Goal: Information Seeking & Learning: Learn about a topic

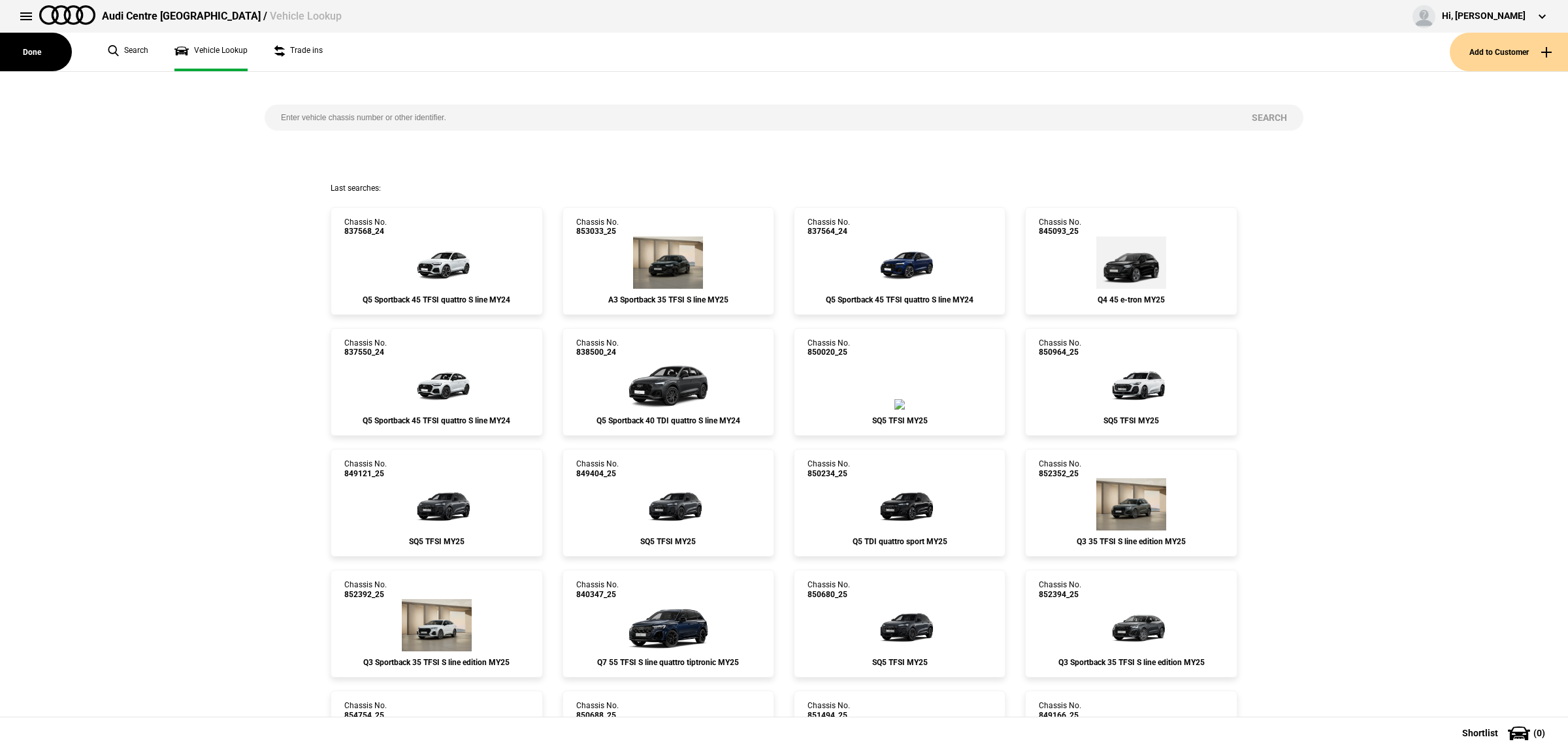
click at [422, 128] on input "search" at bounding box center [750, 117] width 971 height 26
paste input "WAUZZZGA5RA048047"
type input "WAUZZZGA5RA048047"
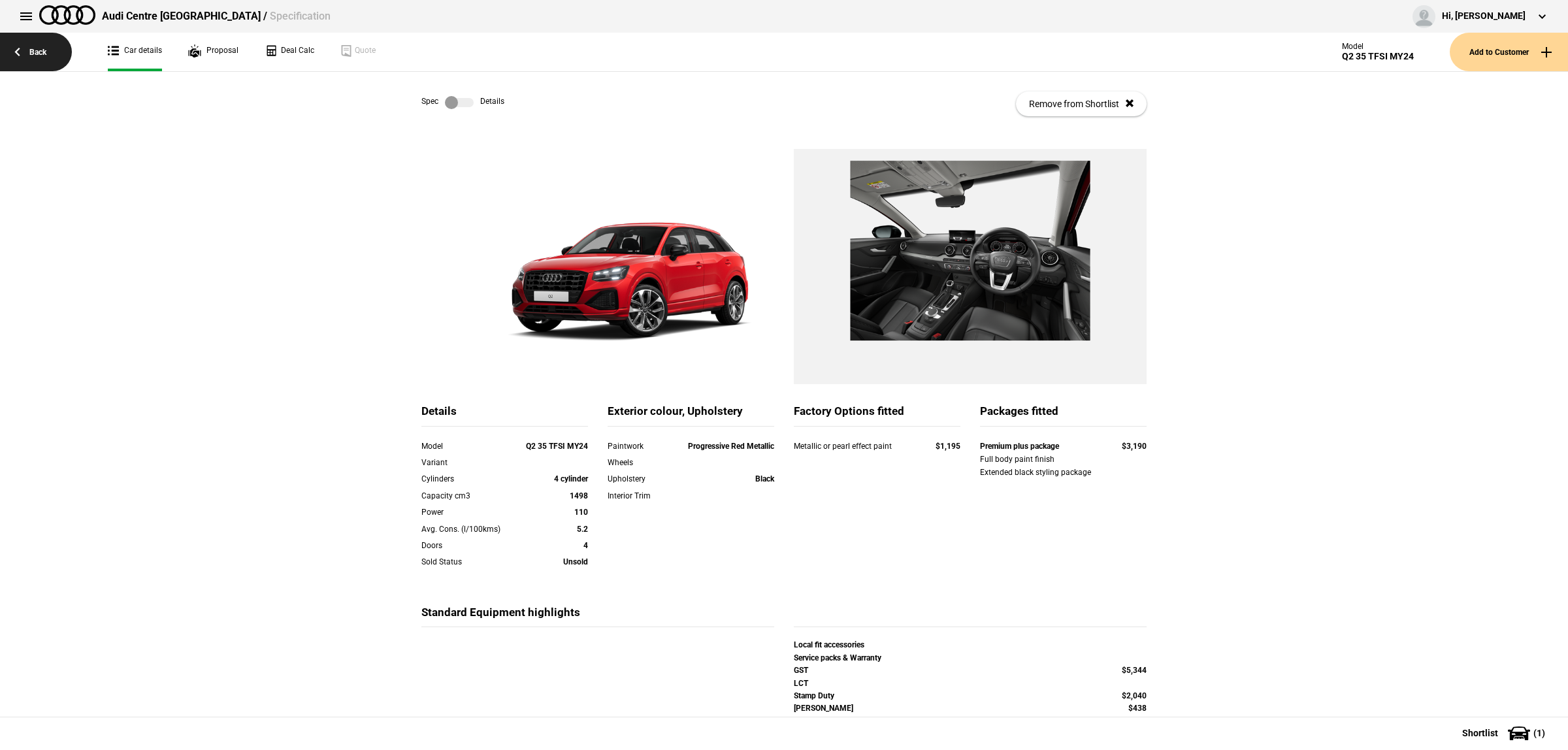
click at [36, 44] on link "Back" at bounding box center [36, 52] width 72 height 38
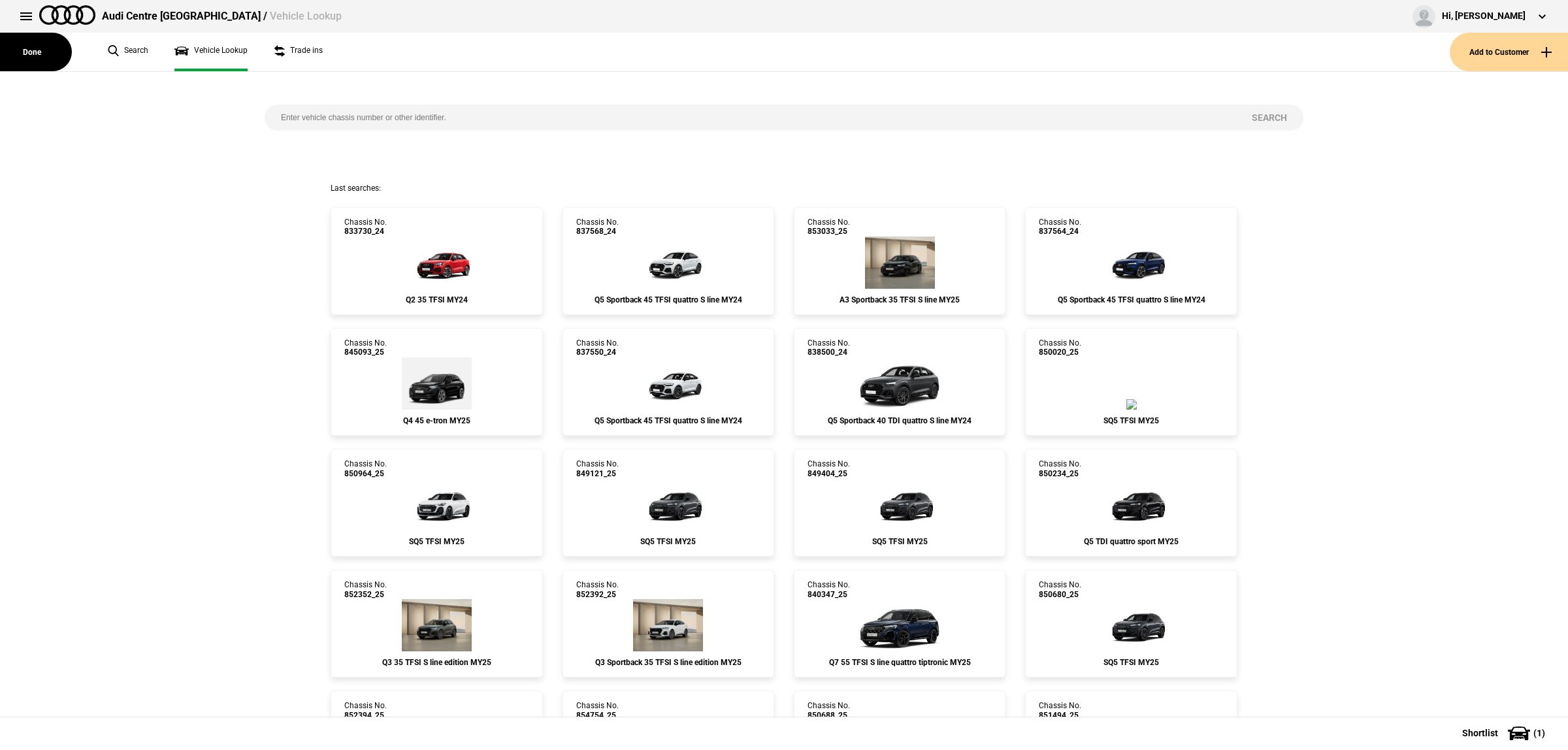
click at [507, 126] on input "search" at bounding box center [750, 117] width 971 height 26
paste input "WAUZZZGA2RA042254"
type input "WAUZZZGA2RA042254"
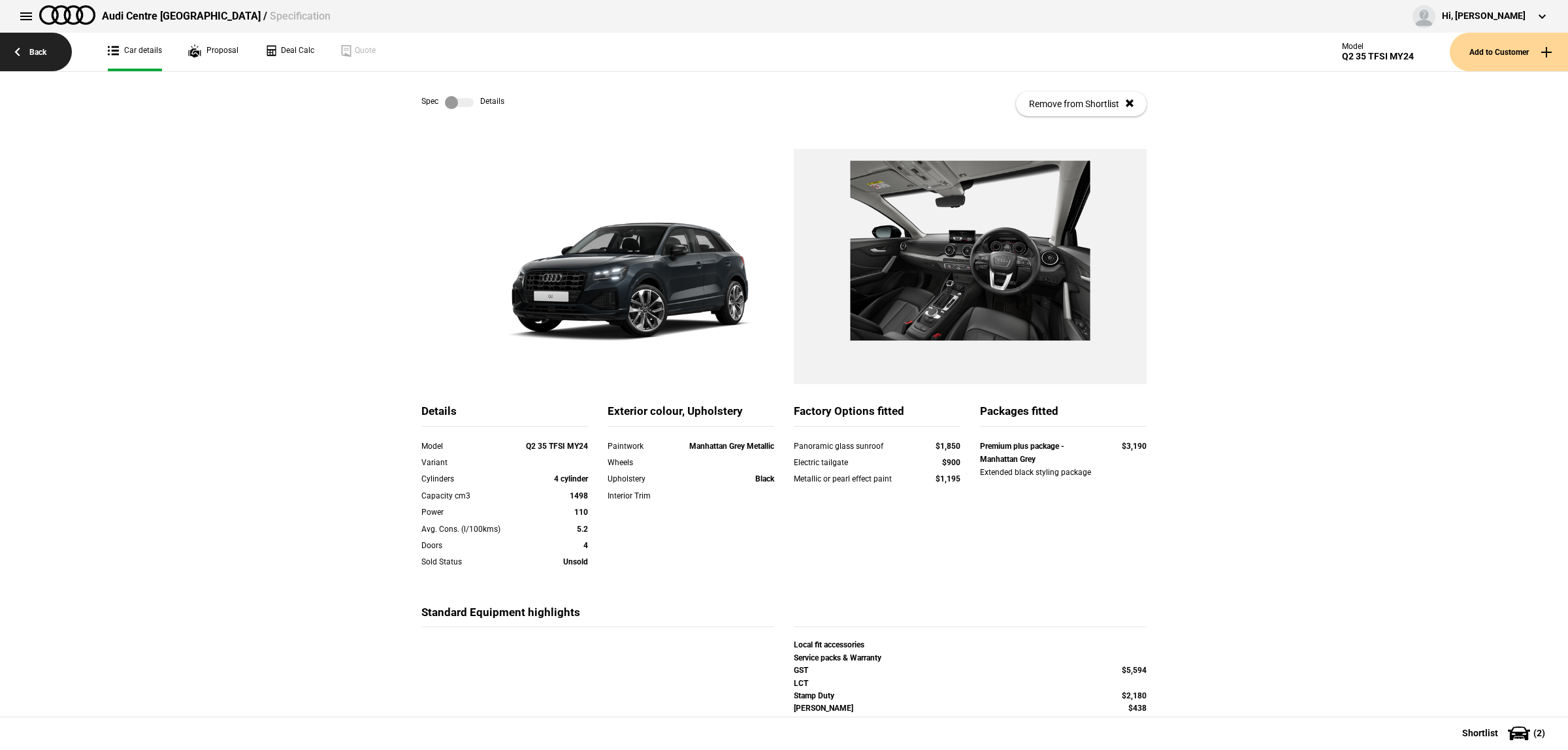
click at [33, 51] on link "Back" at bounding box center [36, 52] width 72 height 38
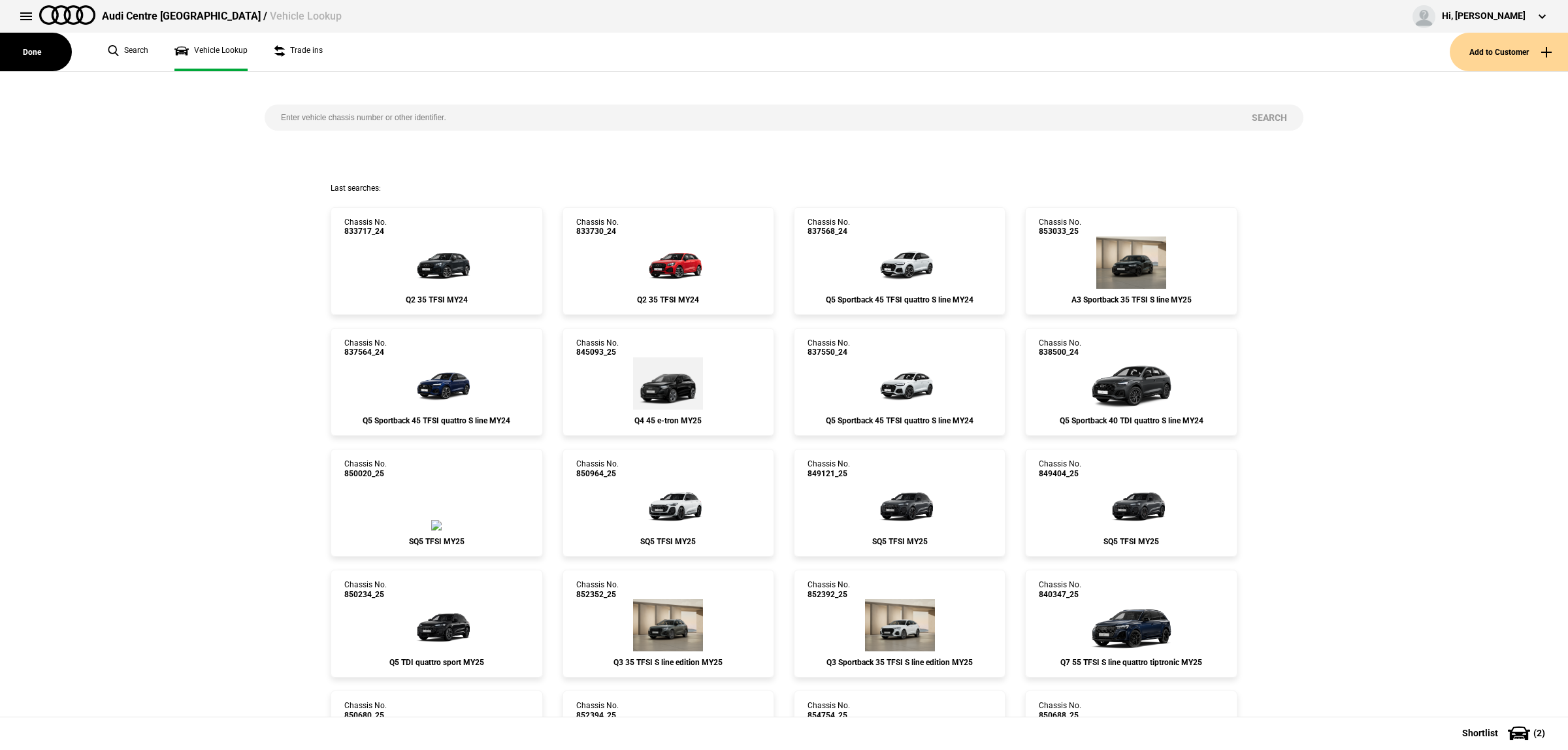
click at [432, 115] on input "search" at bounding box center [750, 117] width 971 height 26
paste input "WAUZZZGA2RA042142"
type input "WAUZZZGA2RA042142"
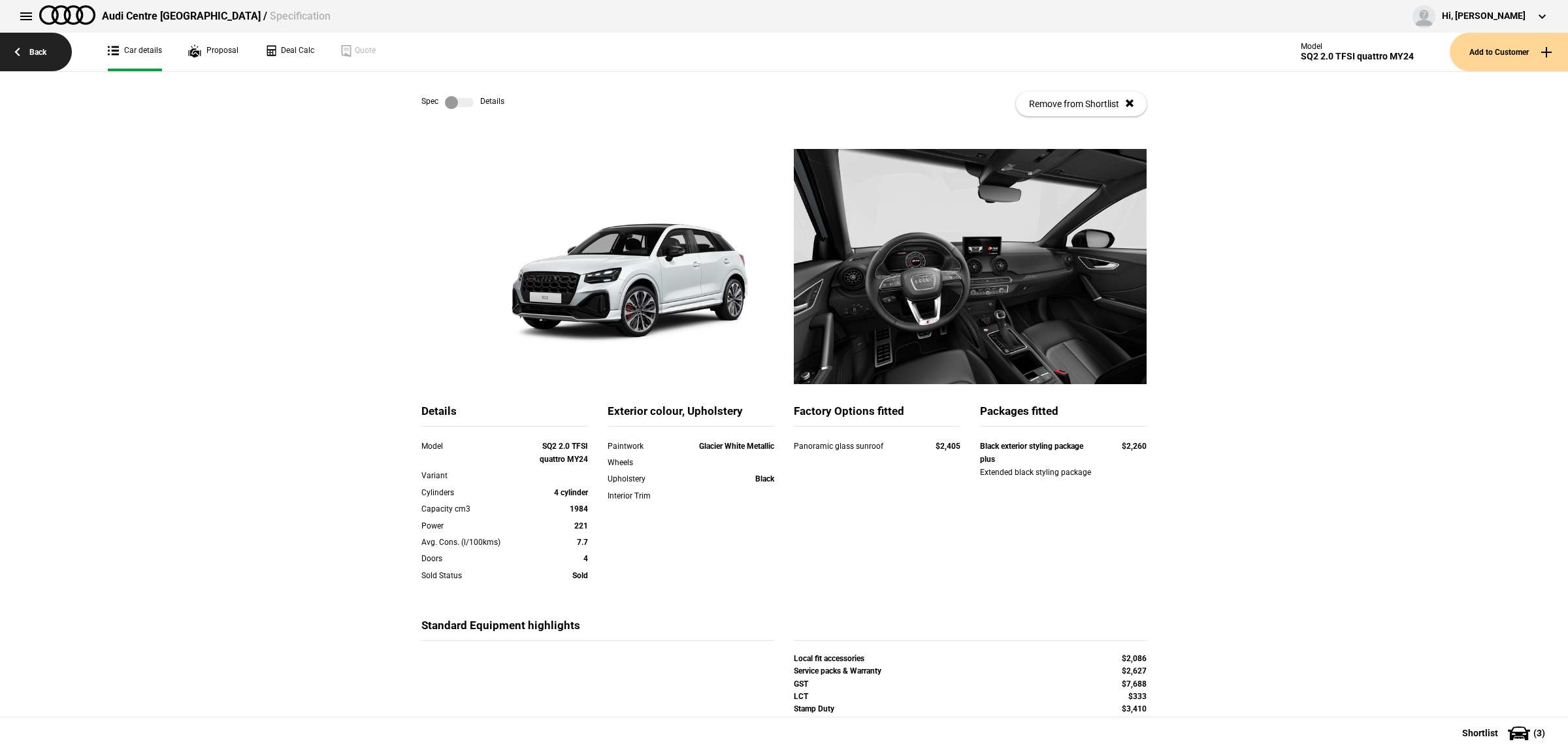
click at [59, 60] on link "Back" at bounding box center [36, 52] width 72 height 38
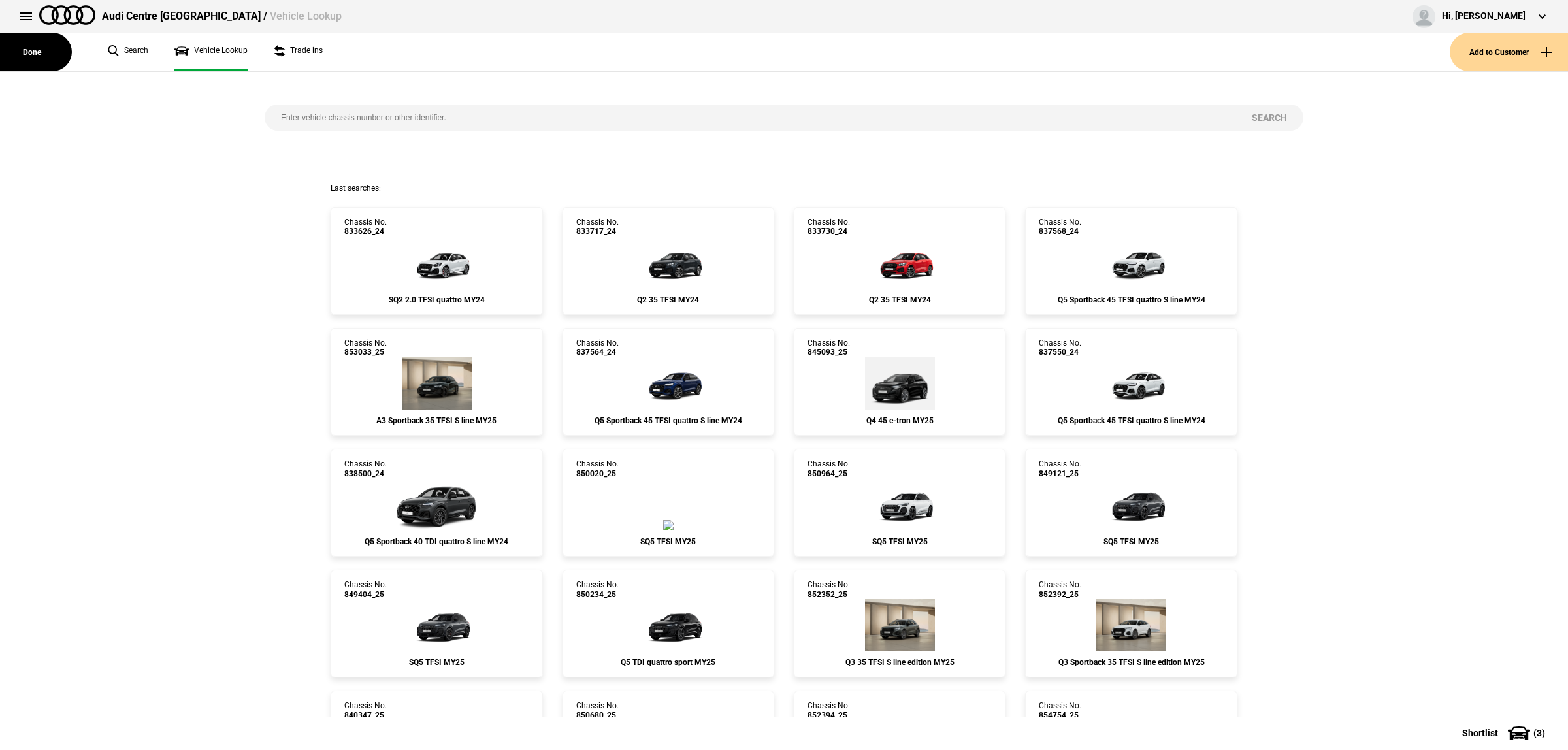
click at [521, 109] on input "search" at bounding box center [750, 117] width 971 height 26
paste input "WAUZZZGA5RA047352"
type input "WAUZZZGA5RA047352"
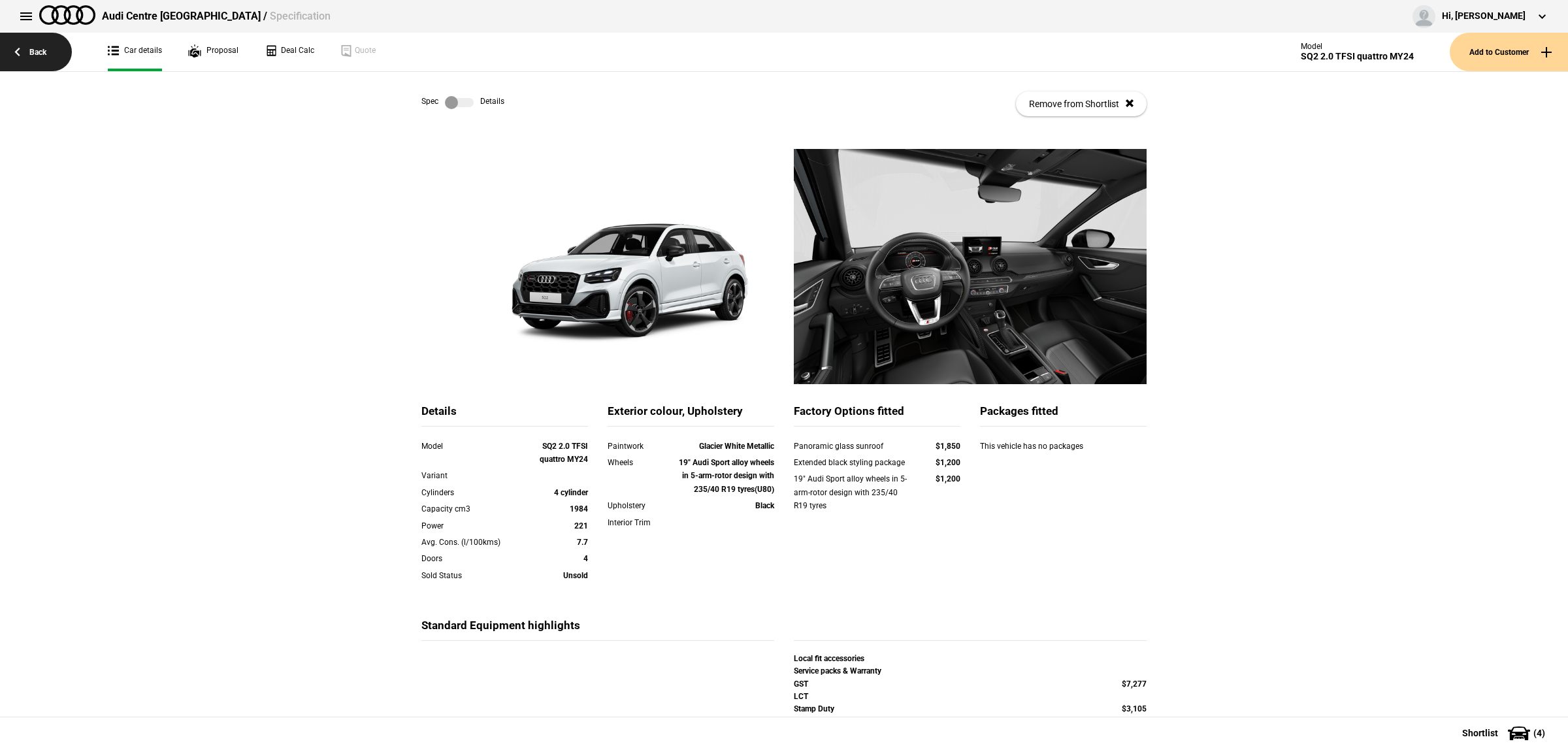
click at [48, 36] on link "Back" at bounding box center [36, 52] width 72 height 38
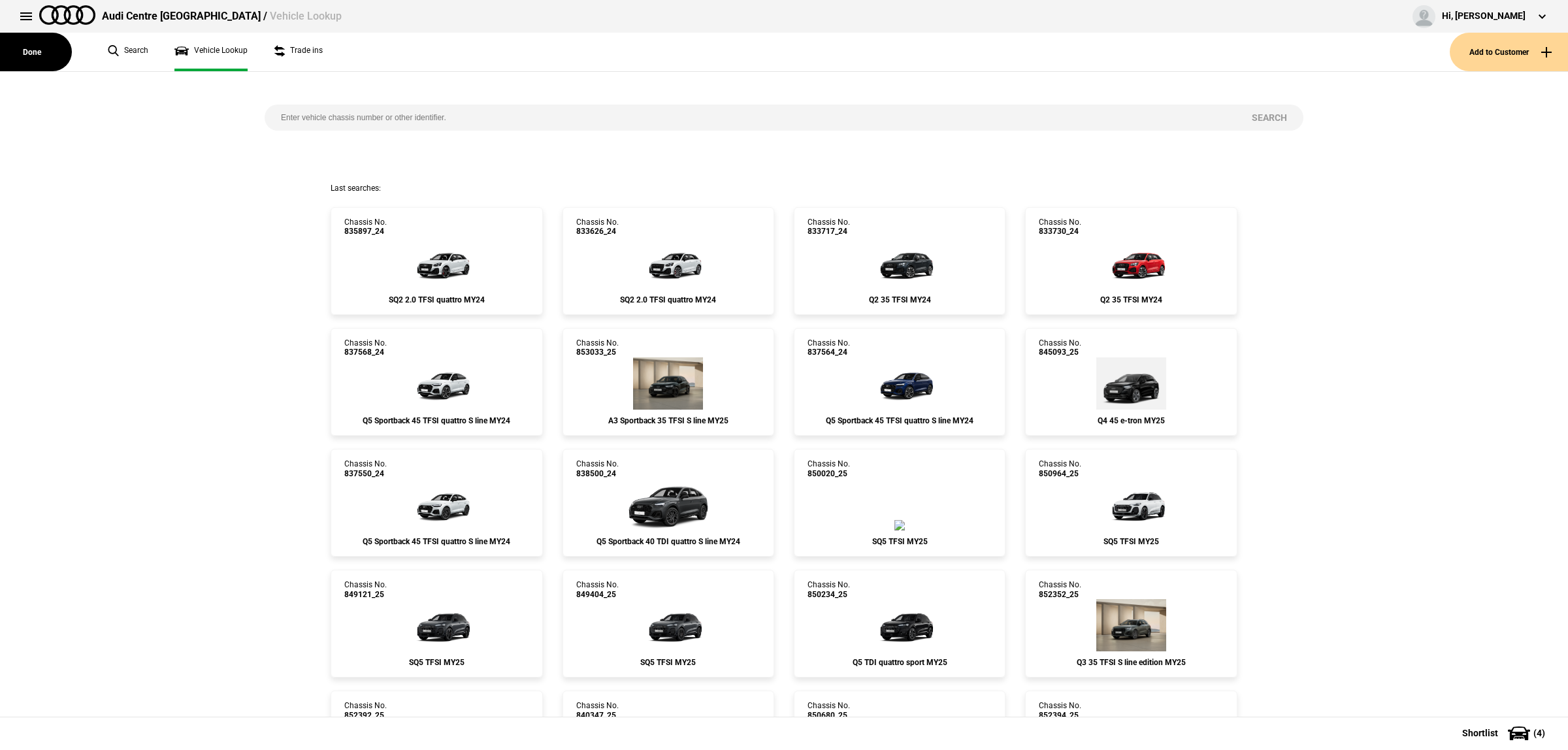
click at [514, 155] on div "Search" at bounding box center [784, 127] width 1059 height 111
click at [519, 136] on div "Search" at bounding box center [784, 127] width 1059 height 111
click at [523, 119] on input "search" at bounding box center [750, 117] width 971 height 26
type input "850907"
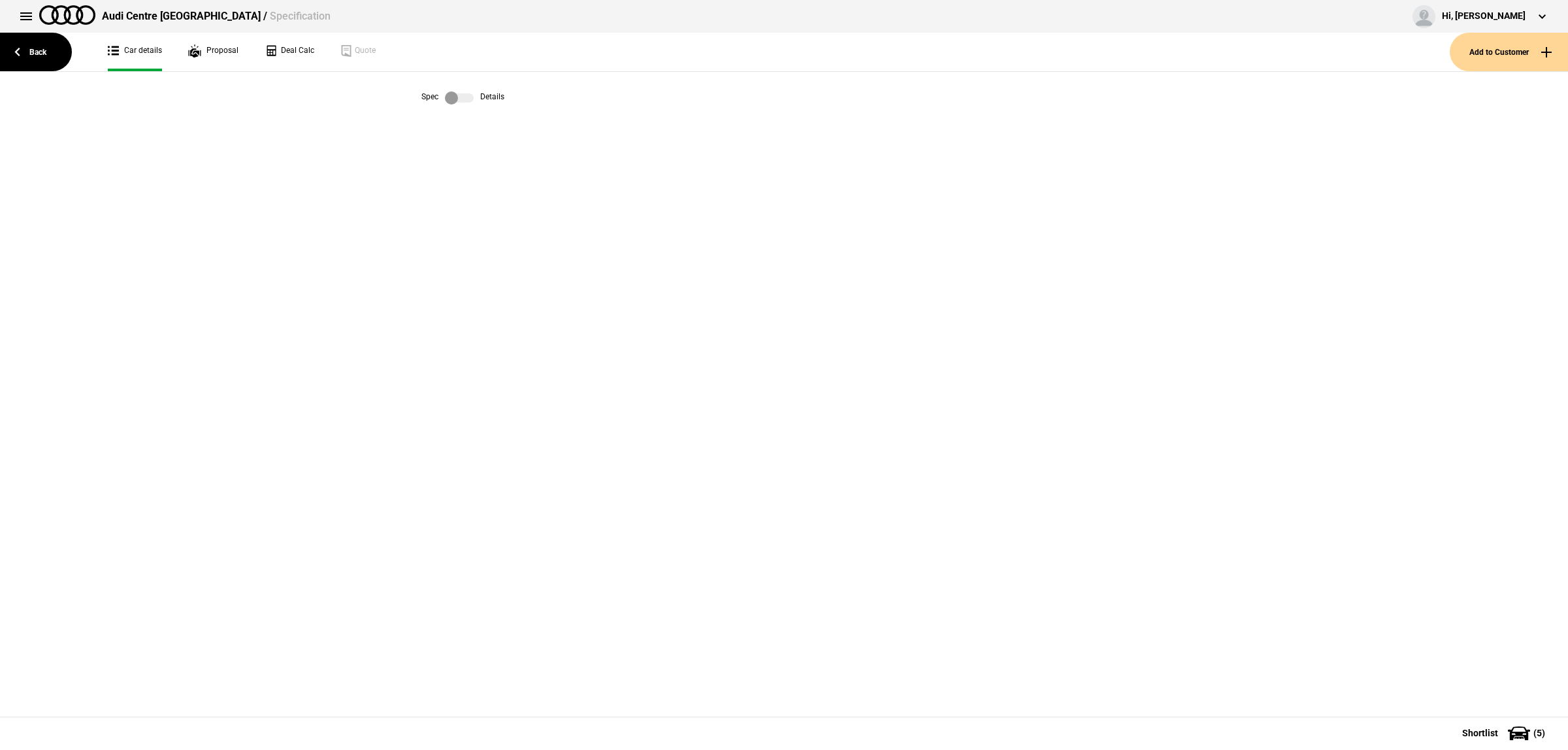
click at [466, 97] on label at bounding box center [459, 99] width 28 height 13
click at [461, 99] on label at bounding box center [459, 99] width 28 height 13
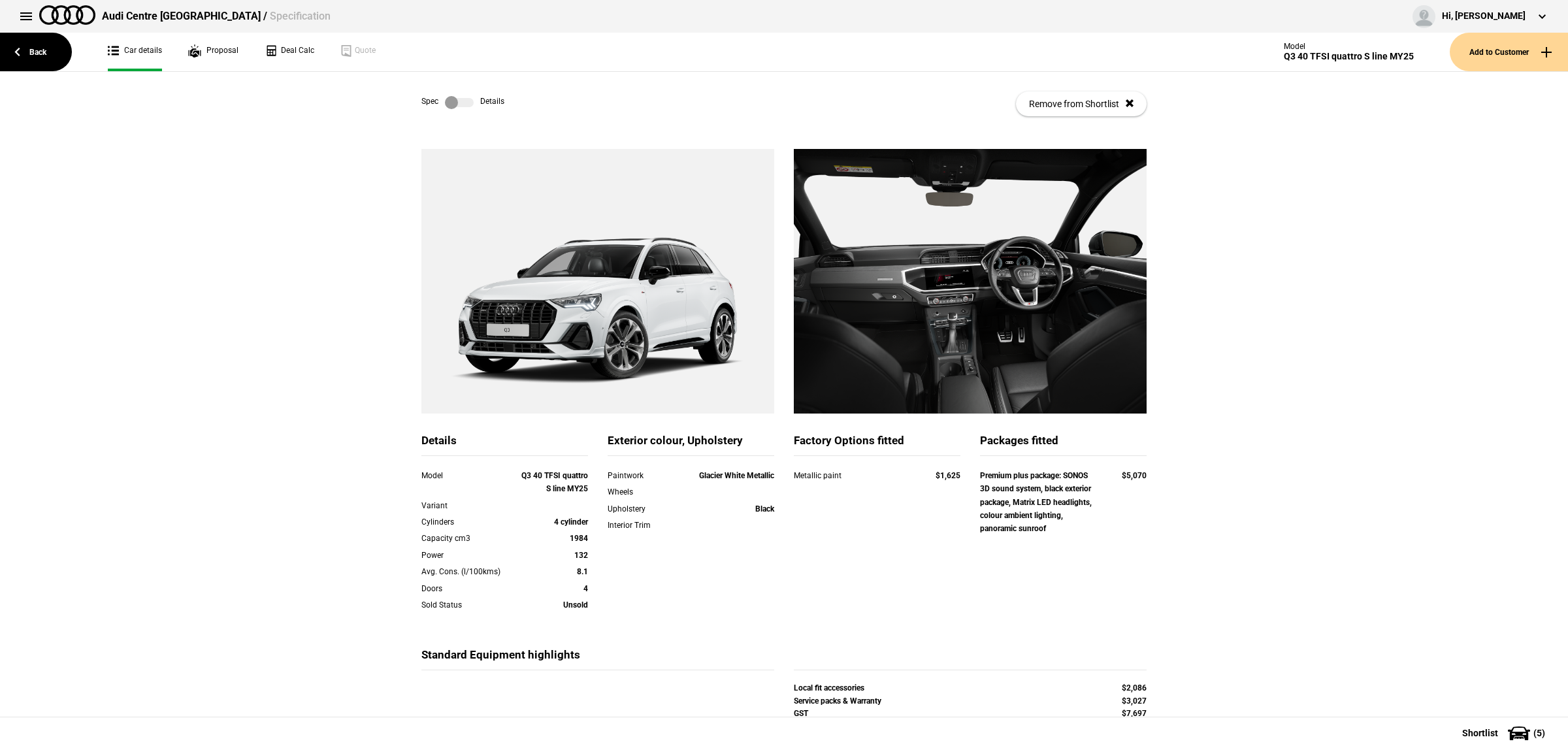
click at [445, 97] on label at bounding box center [459, 103] width 28 height 13
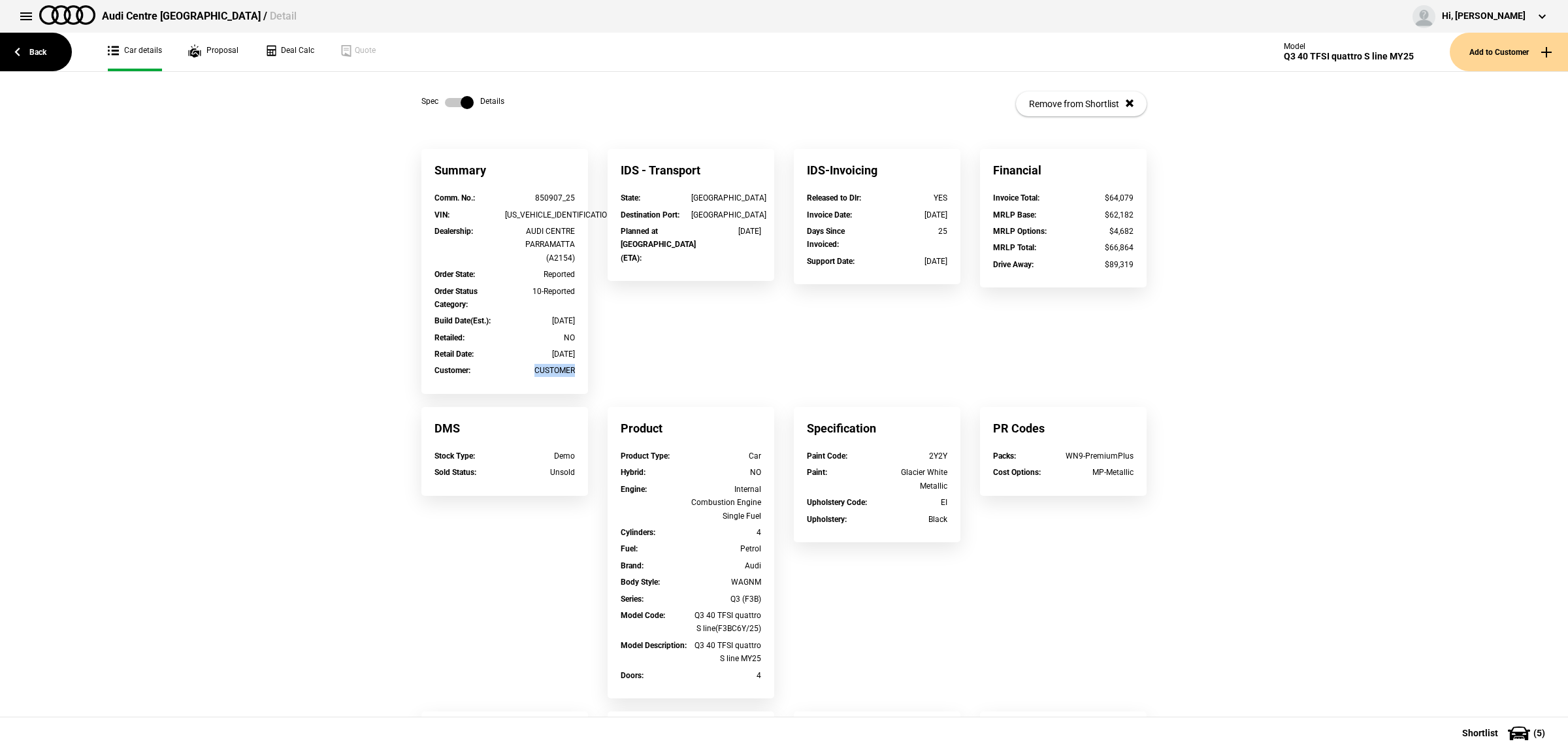
drag, startPoint x: 569, startPoint y: 367, endPoint x: 505, endPoint y: 370, distance: 64.1
click at [505, 370] on div "Customer : CUSTOMER" at bounding box center [505, 372] width 160 height 17
click at [505, 370] on div "CUSTOMER" at bounding box center [540, 371] width 71 height 13
click at [545, 371] on div "CUSTOMER" at bounding box center [540, 371] width 71 height 13
click at [557, 369] on div "CUSTOMER" at bounding box center [540, 371] width 71 height 13
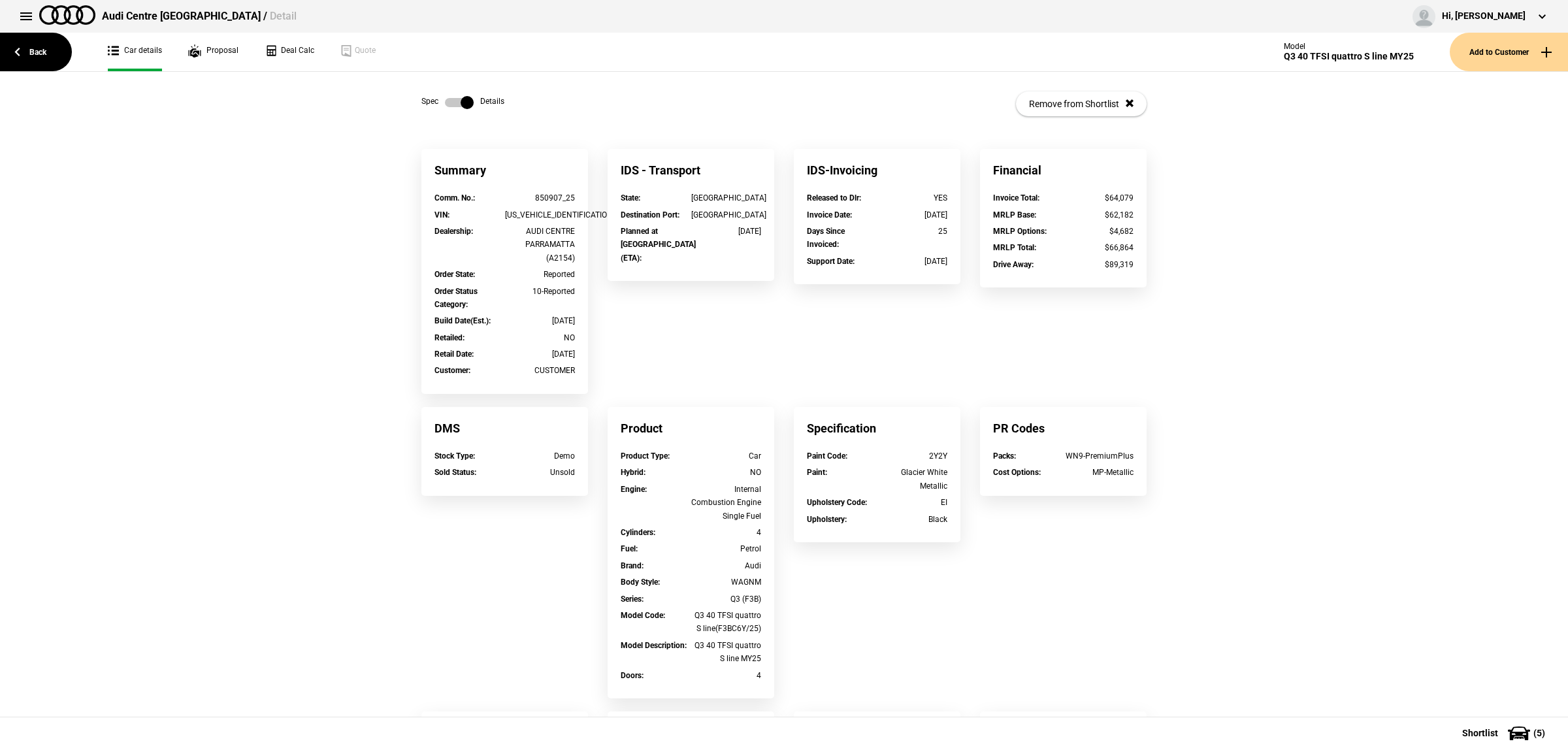
click at [557, 371] on div "CUSTOMER" at bounding box center [540, 371] width 71 height 13
click at [695, 358] on div "Summary Comm. No. : 850907_25 VIN : WAUZZZF32S1078051 Dealership : AUDI CENTRE …" at bounding box center [784, 535] width 745 height 774
click at [557, 355] on div "27/07/2025" at bounding box center [540, 354] width 71 height 13
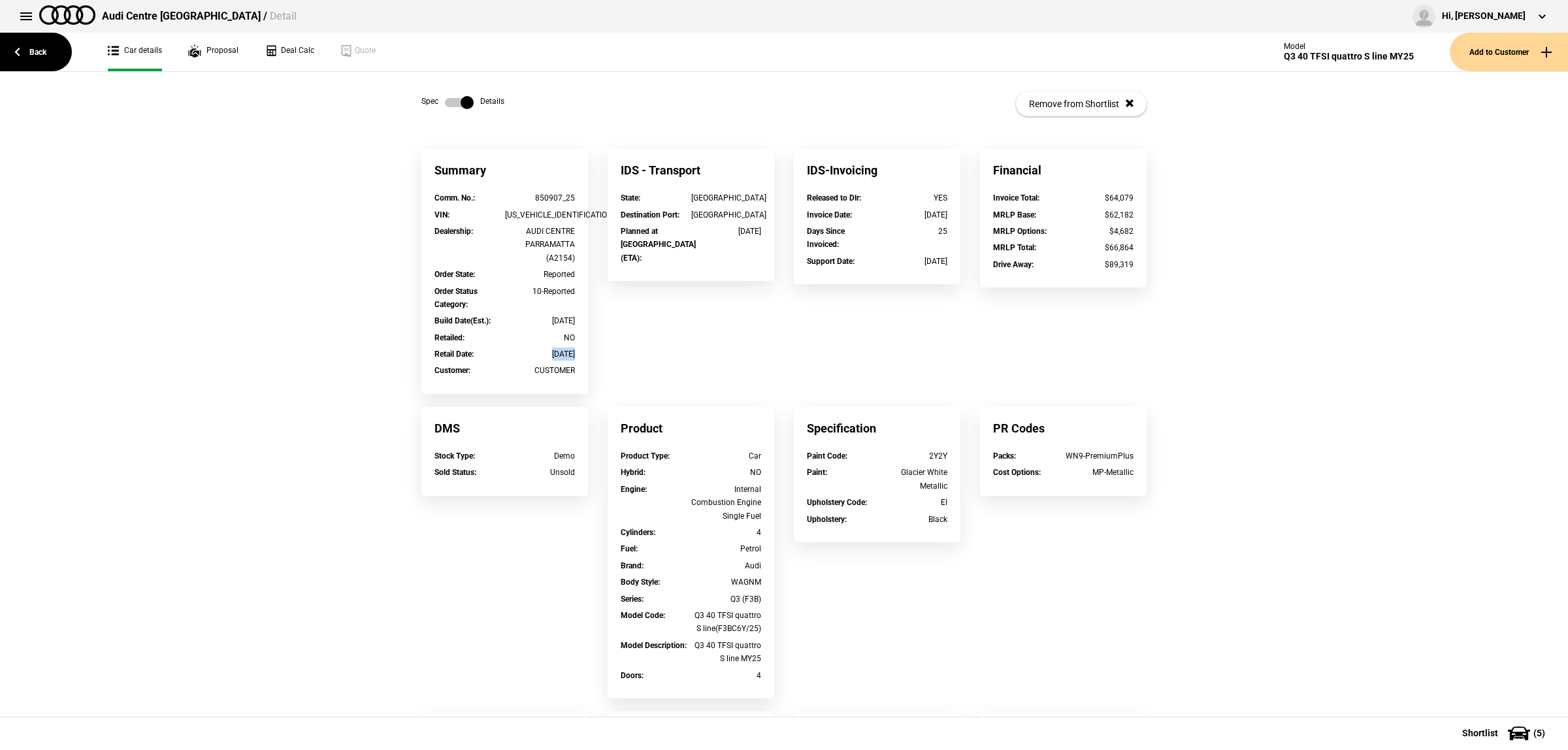
click at [609, 350] on div "Summary Comm. No. : 850907_25 VIN : WAUZZZF32S1078051 Dealership : AUDI CENTRE …" at bounding box center [784, 535] width 745 height 774
click at [34, 47] on link "Back" at bounding box center [36, 52] width 72 height 38
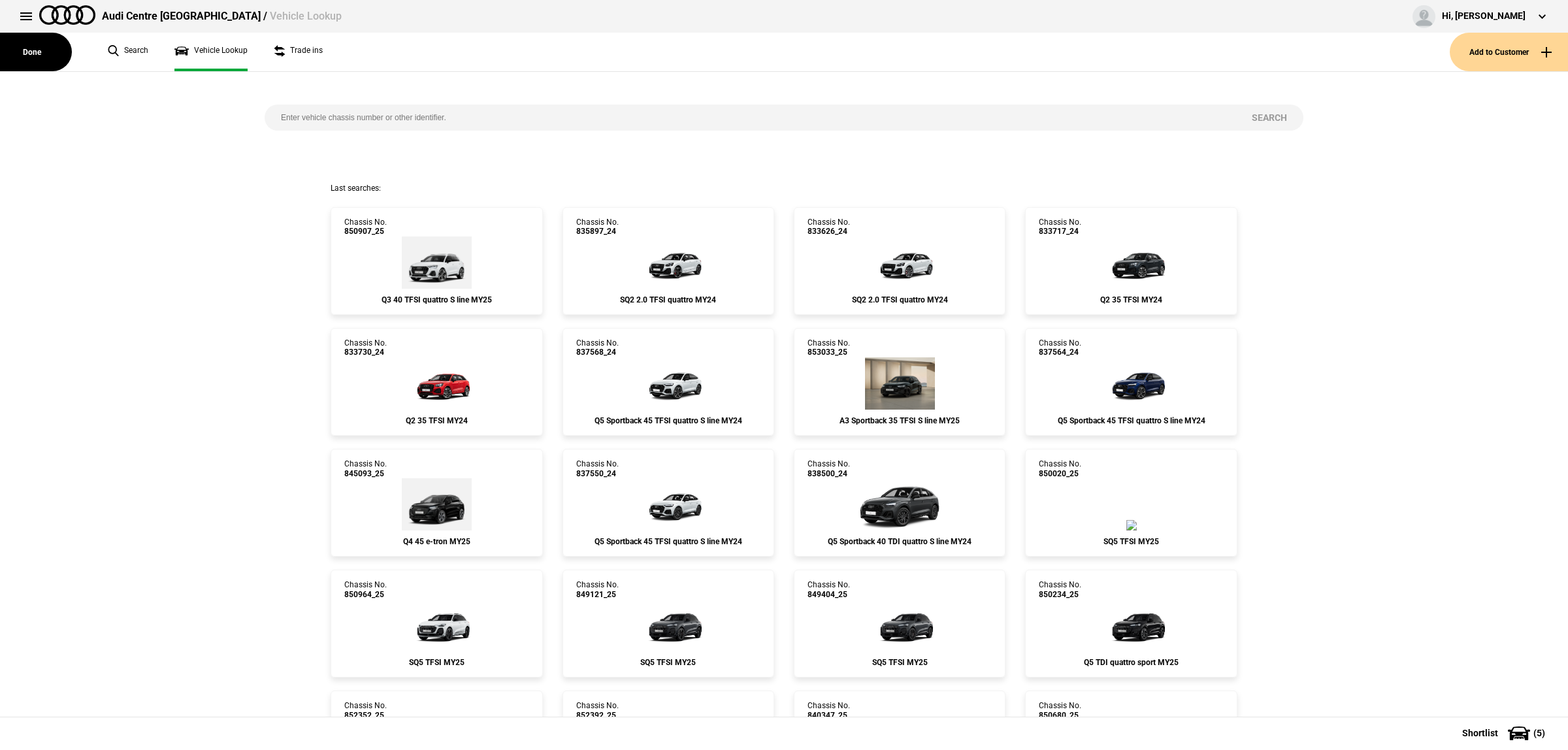
click at [458, 115] on input "search" at bounding box center [750, 117] width 971 height 26
paste input "WAUZZZF38S1078393"
type input "WAUZZZF38S1078393"
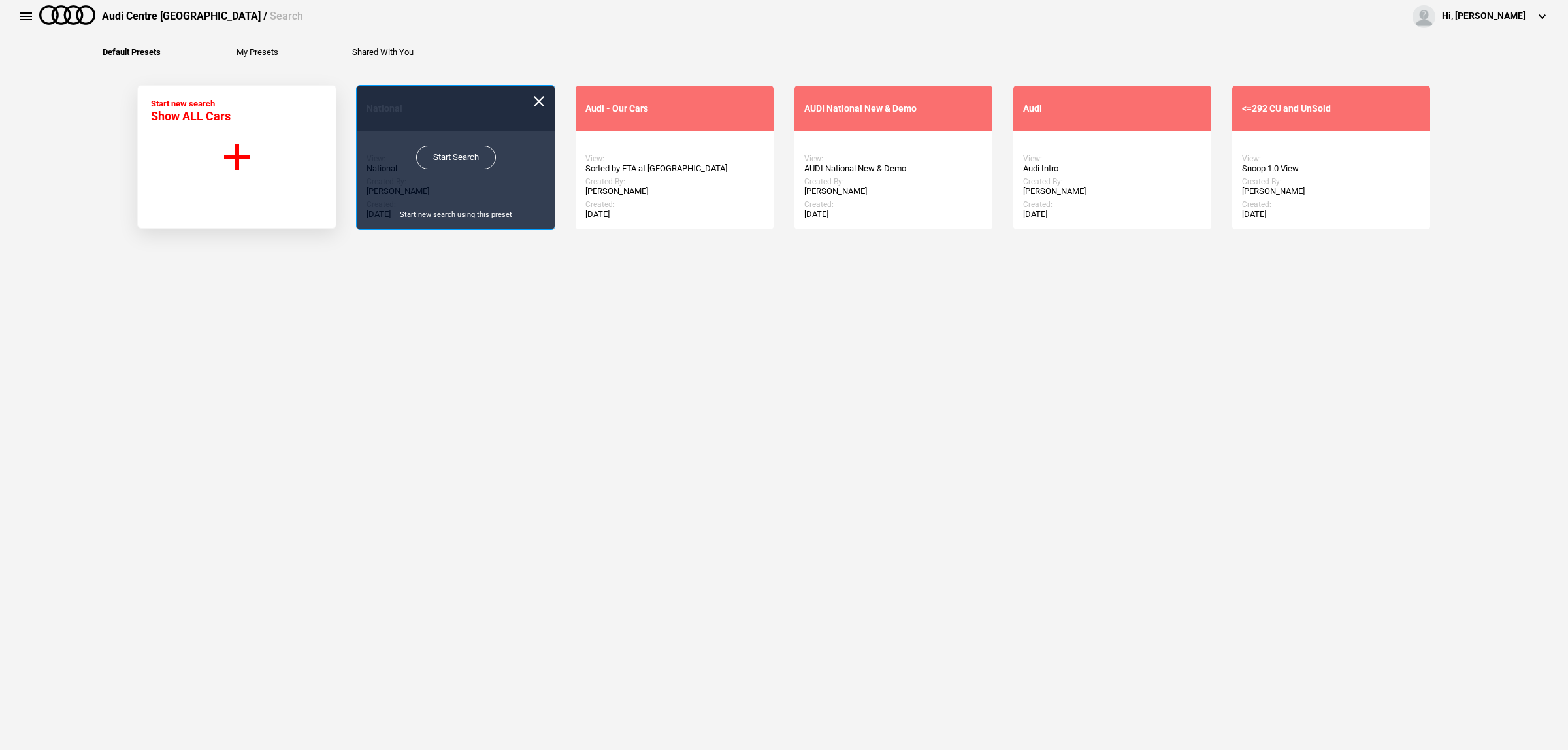
click at [465, 155] on link "Start Search" at bounding box center [455, 157] width 79 height 23
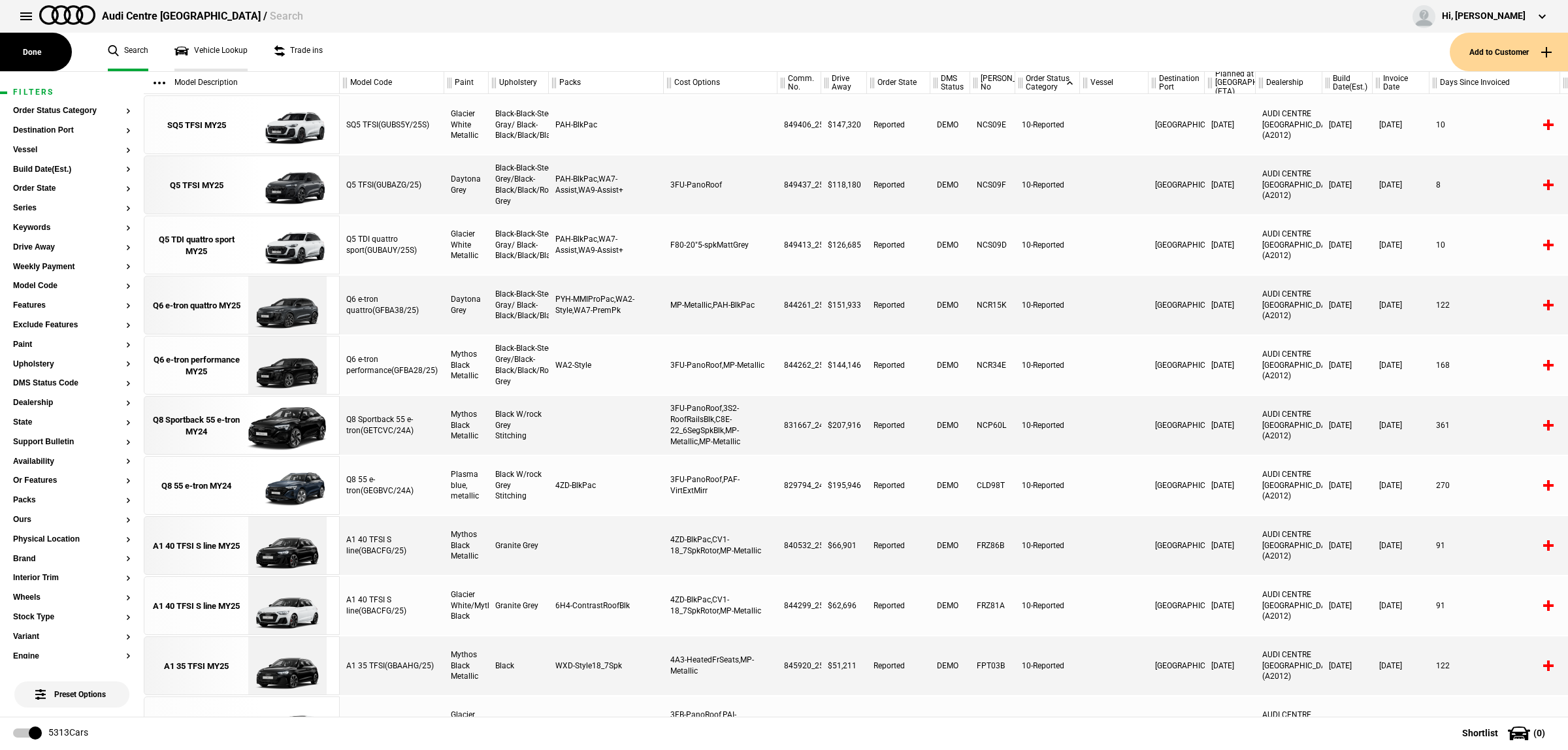
click at [224, 51] on link "Vehicle Lookup" at bounding box center [211, 52] width 73 height 38
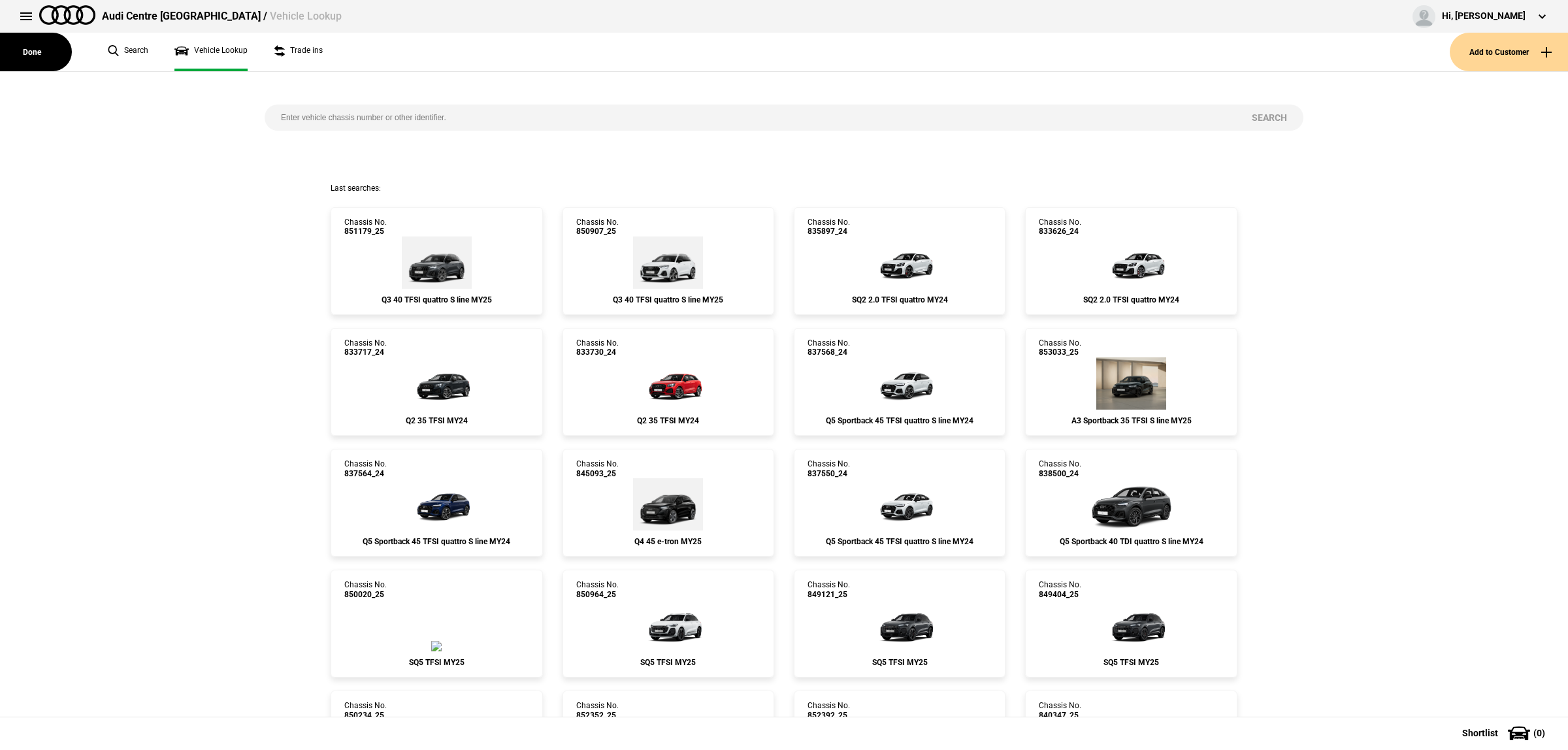
click at [391, 121] on input "search" at bounding box center [750, 117] width 971 height 26
paste input "835897"
type input "835897"
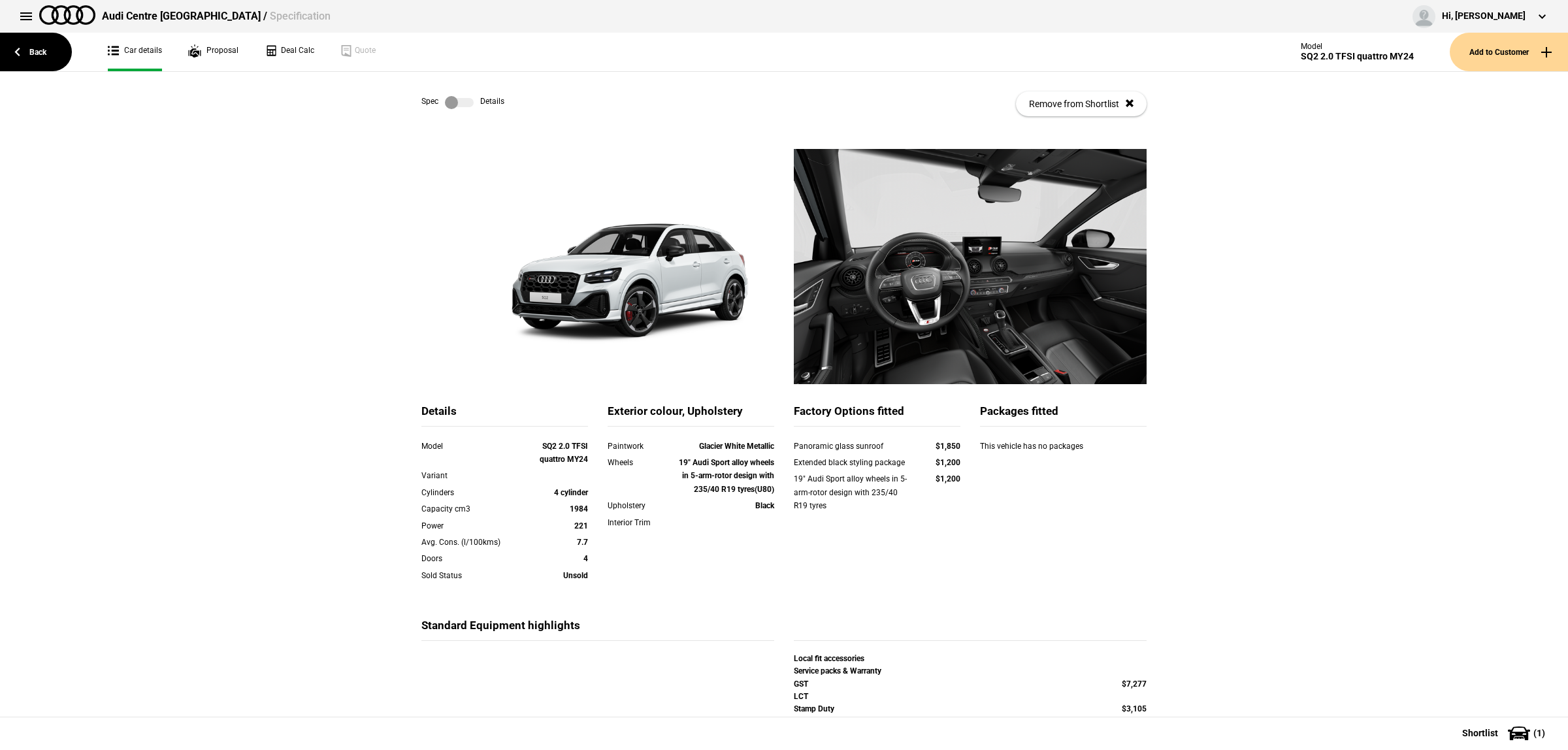
click at [459, 109] on label at bounding box center [459, 103] width 28 height 13
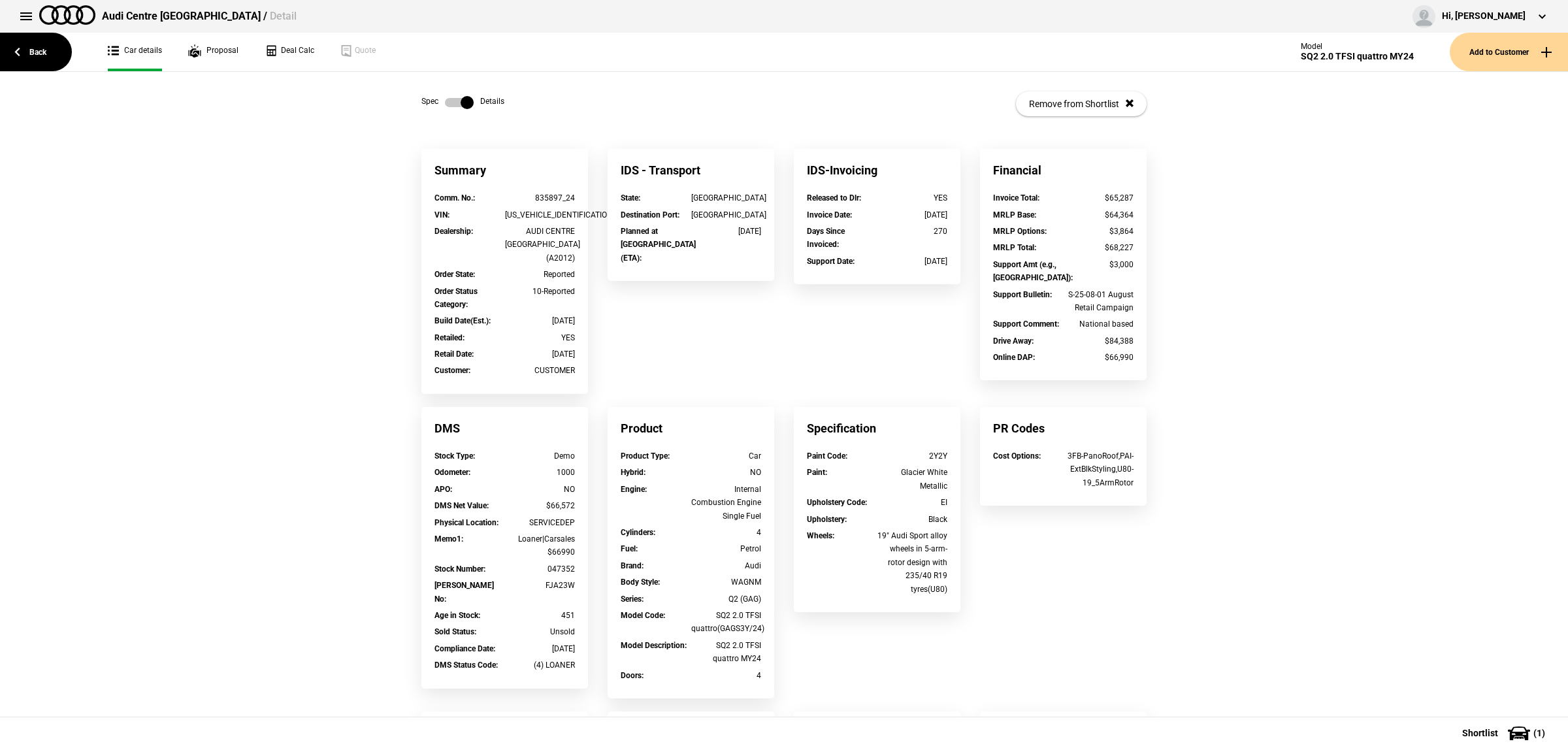
click at [547, 215] on div "WAUZZZGA5RA047352" at bounding box center [540, 215] width 71 height 13
copy div "WAUZZZGA5RA047352"
click at [549, 285] on div "10-Reported" at bounding box center [540, 291] width 71 height 13
click at [445, 96] on label at bounding box center [459, 103] width 28 height 13
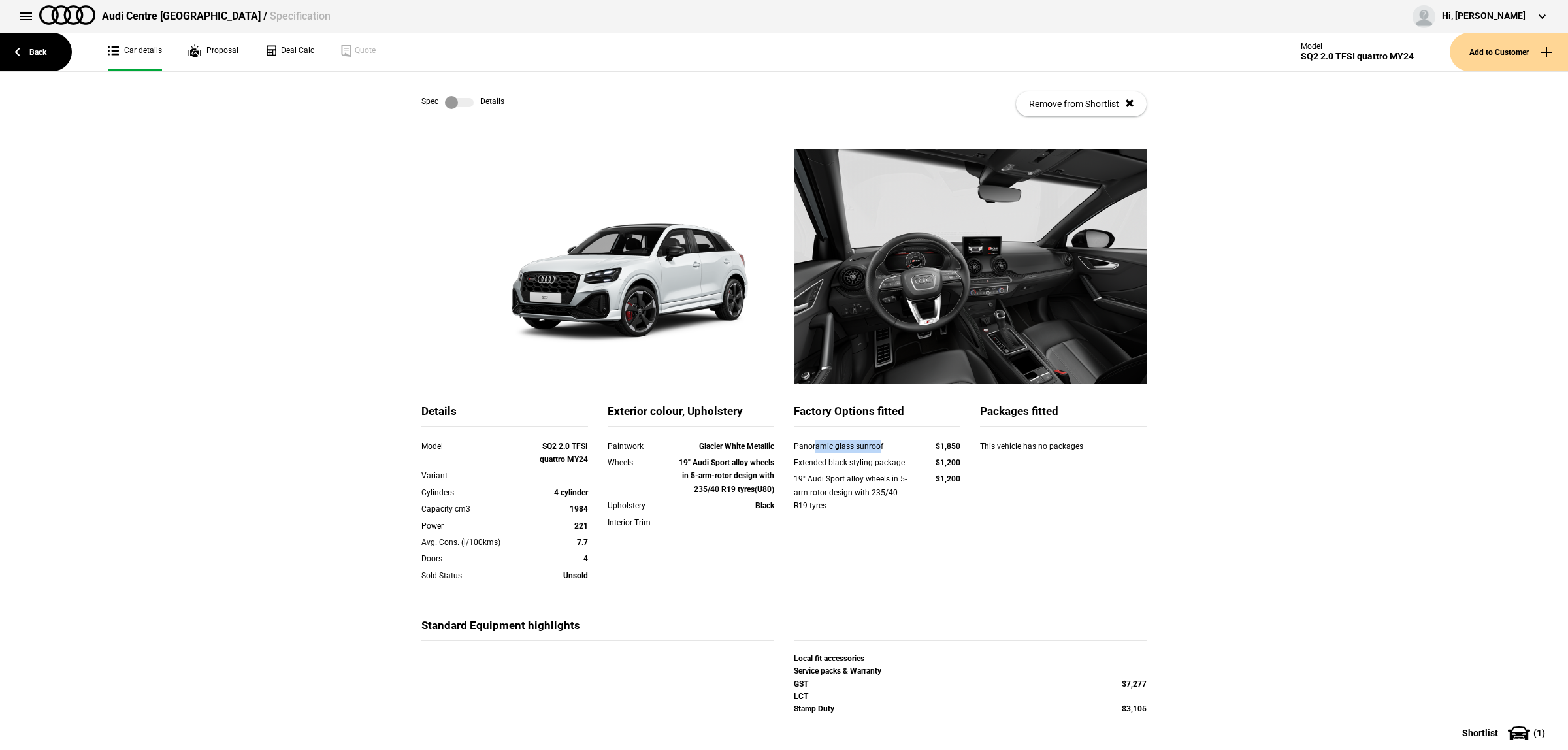
drag, startPoint x: 871, startPoint y: 446, endPoint x: 807, endPoint y: 446, distance: 64.0
click at [807, 446] on div "Panoramic glass sunroof" at bounding box center [852, 447] width 117 height 13
click at [807, 448] on div "Panoramic glass sunroof" at bounding box center [852, 447] width 117 height 13
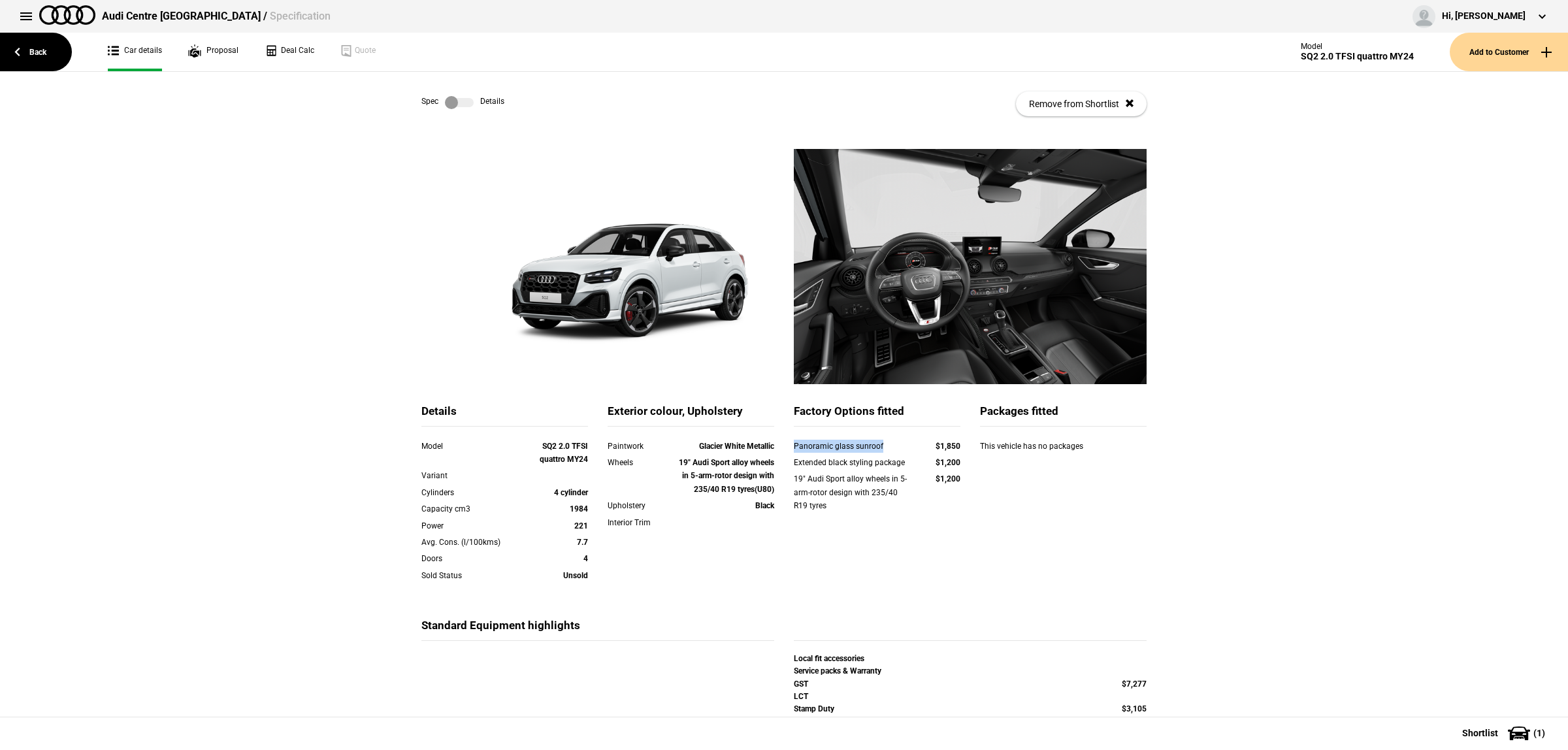
copy div "Panoramic glass sunroof"
click at [870, 488] on div "19" Audi Sport alloy wheels in 5-arm-rotor design with 235/40 R19 tyres" at bounding box center [852, 493] width 117 height 40
click at [29, 54] on link "Back" at bounding box center [36, 52] width 72 height 38
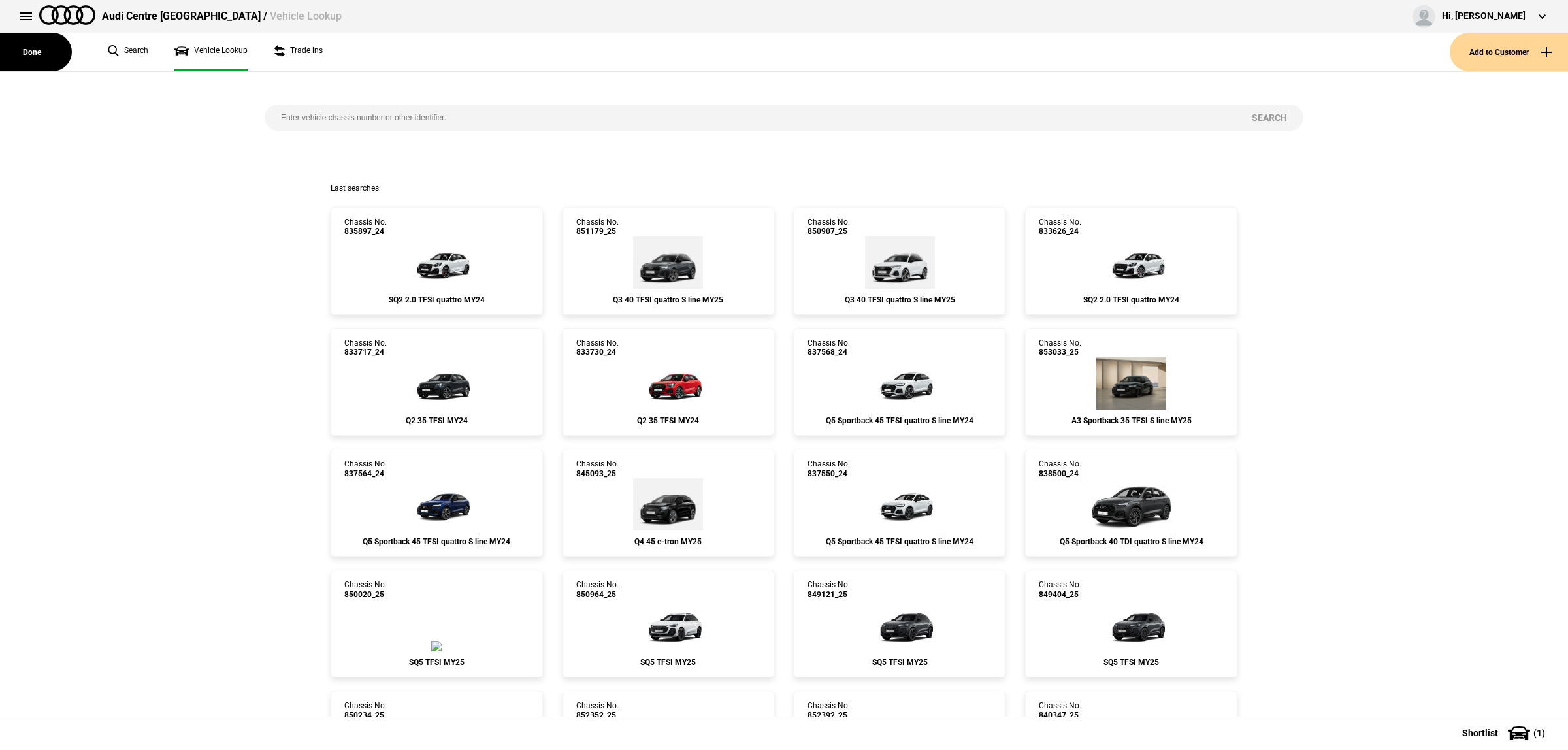
click at [488, 116] on input "search" at bounding box center [750, 117] width 971 height 26
paste input "833724"
type input "833724"
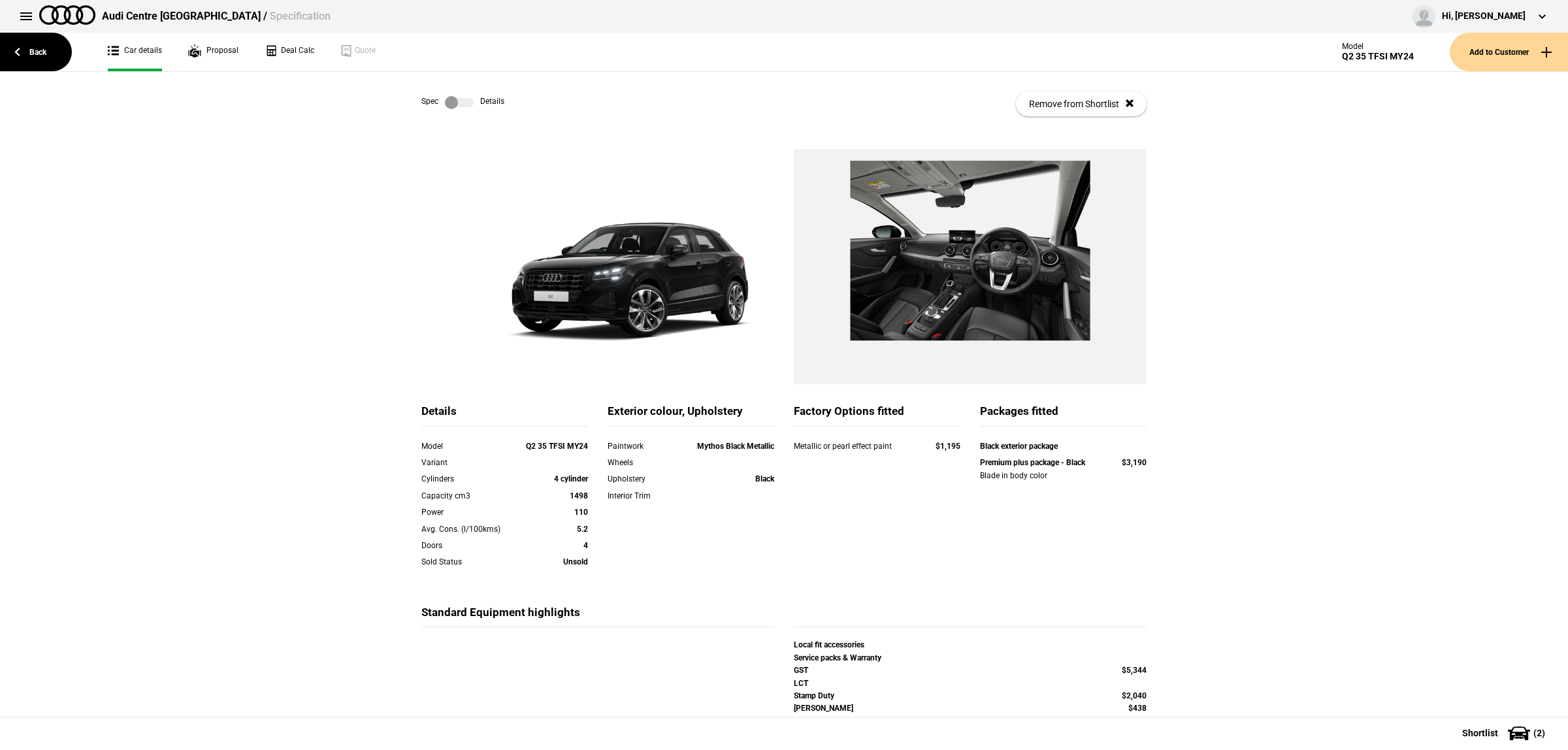
click at [469, 109] on link at bounding box center [459, 103] width 42 height 13
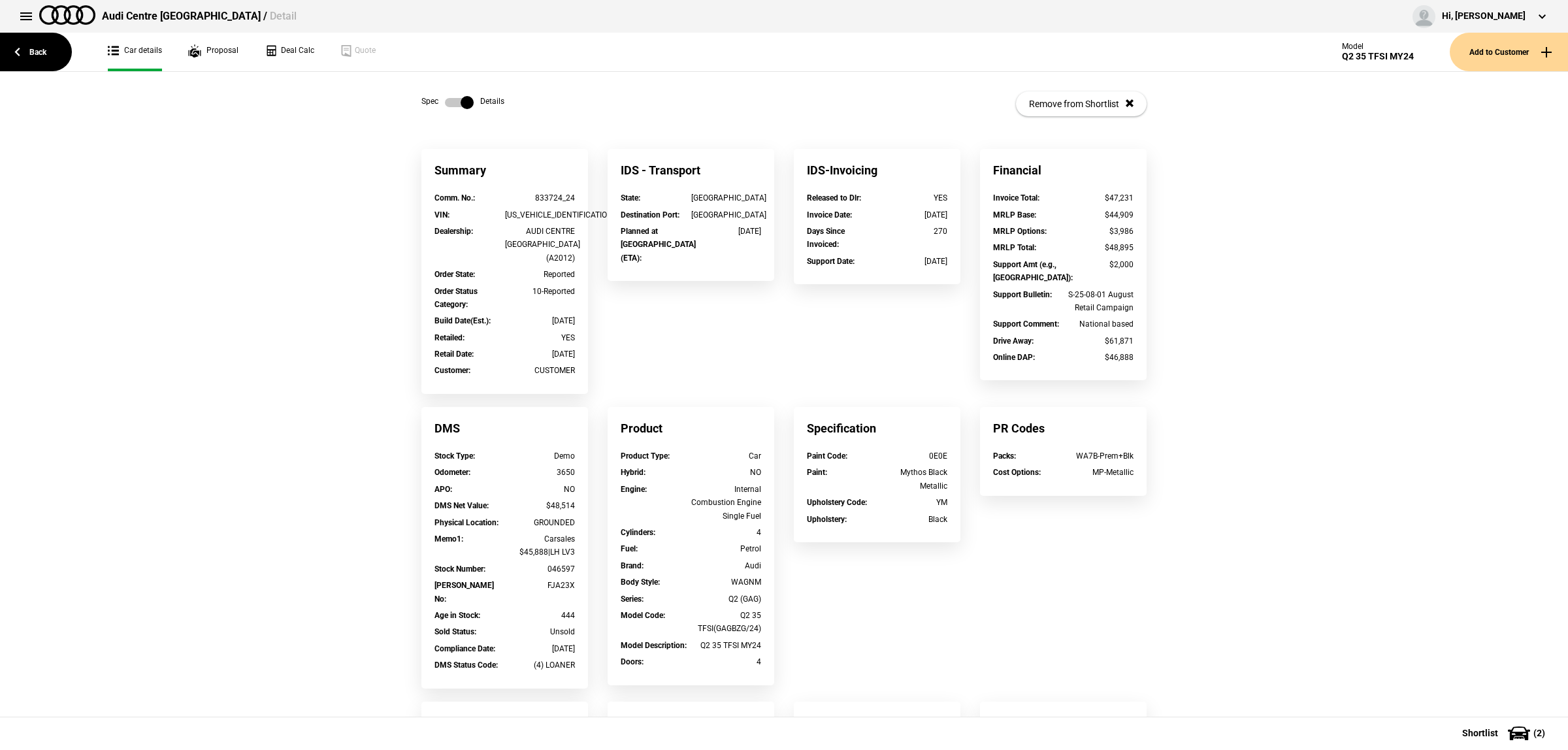
click at [586, 312] on div "Summary Comm. No. : 833724_24 VIN : WAUZZZGA8RA046597 Dealership : AUDI CENTRE …" at bounding box center [504, 277] width 186 height 258
click at [557, 563] on div "046597" at bounding box center [540, 570] width 71 height 13
copy div "046597"
click at [445, 99] on label at bounding box center [459, 103] width 28 height 13
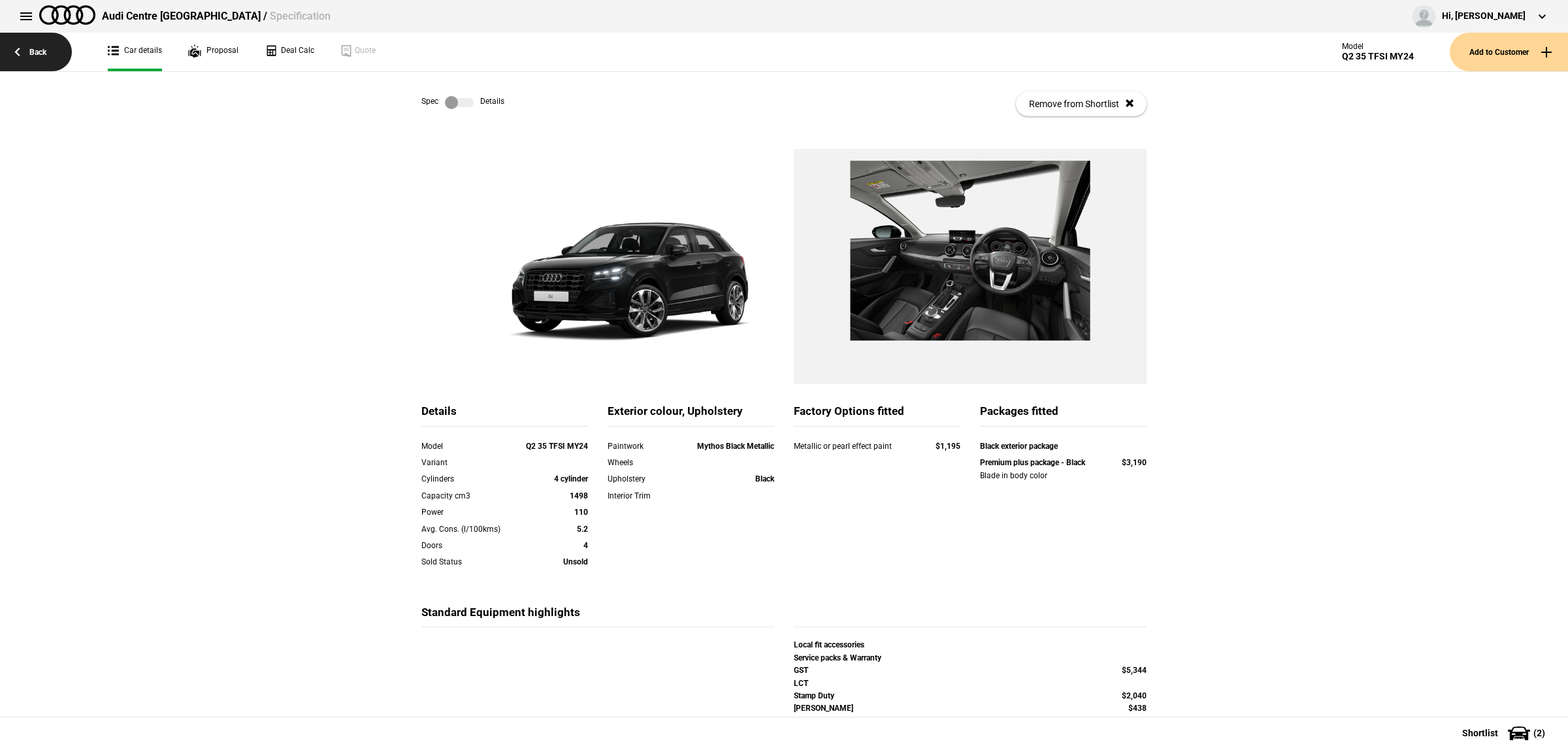
click at [17, 43] on link "Back" at bounding box center [36, 52] width 72 height 38
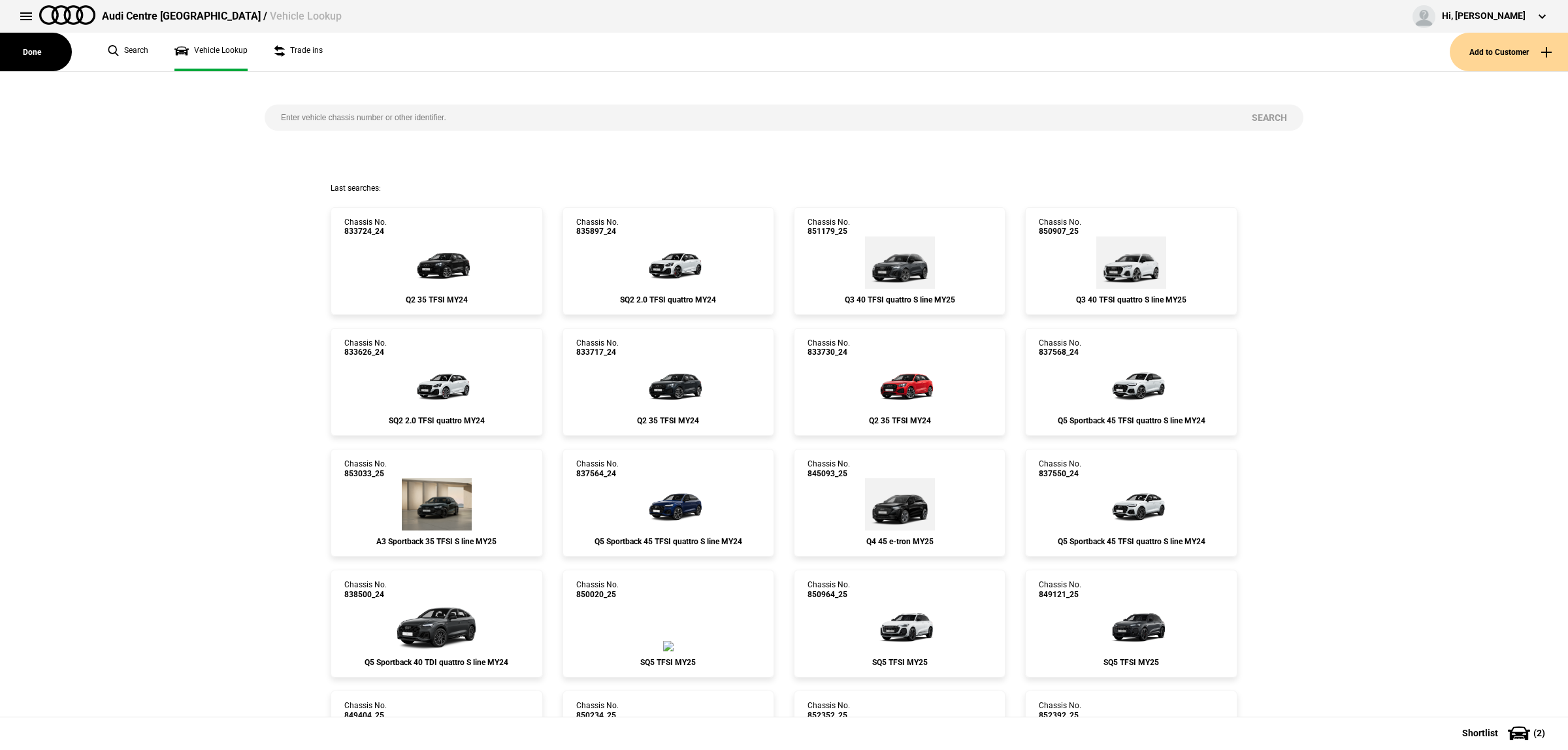
click at [598, 116] on input "search" at bounding box center [750, 117] width 971 height 26
paste input "831981"
type input "831981"
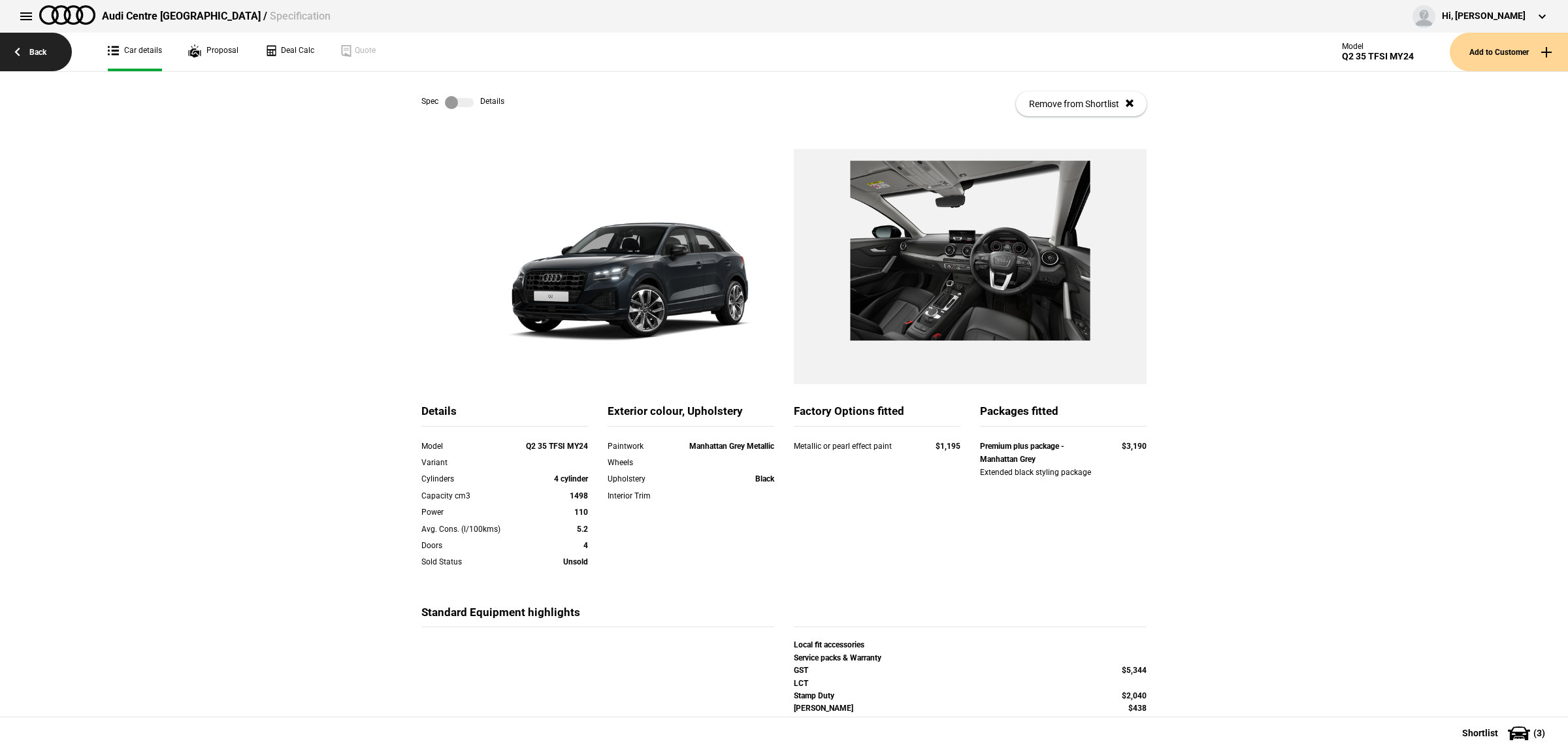
click at [62, 39] on link "Back" at bounding box center [36, 52] width 72 height 38
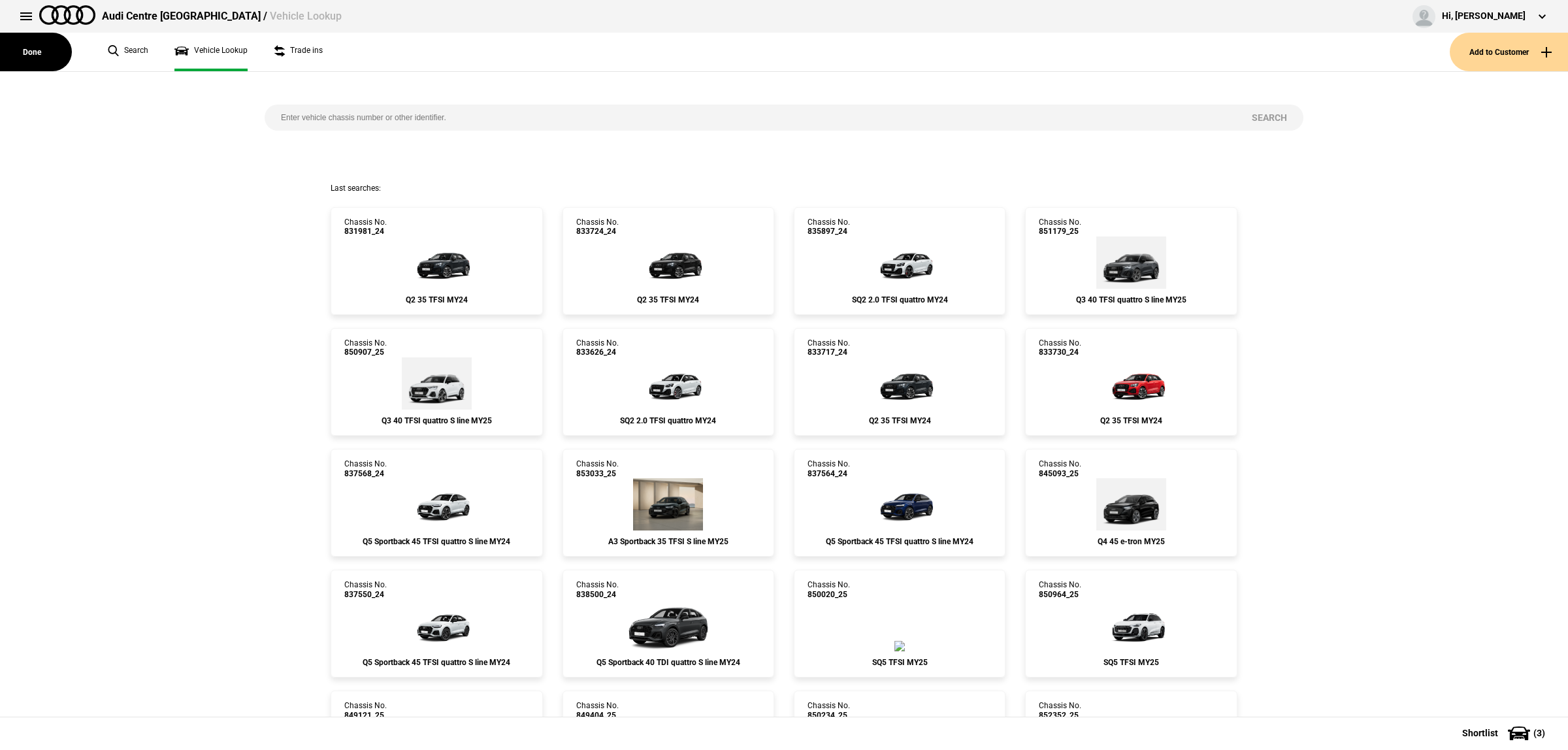
click at [541, 119] on input "search" at bounding box center [750, 117] width 971 height 26
paste input "FLK97S"
type input "FLK97S"
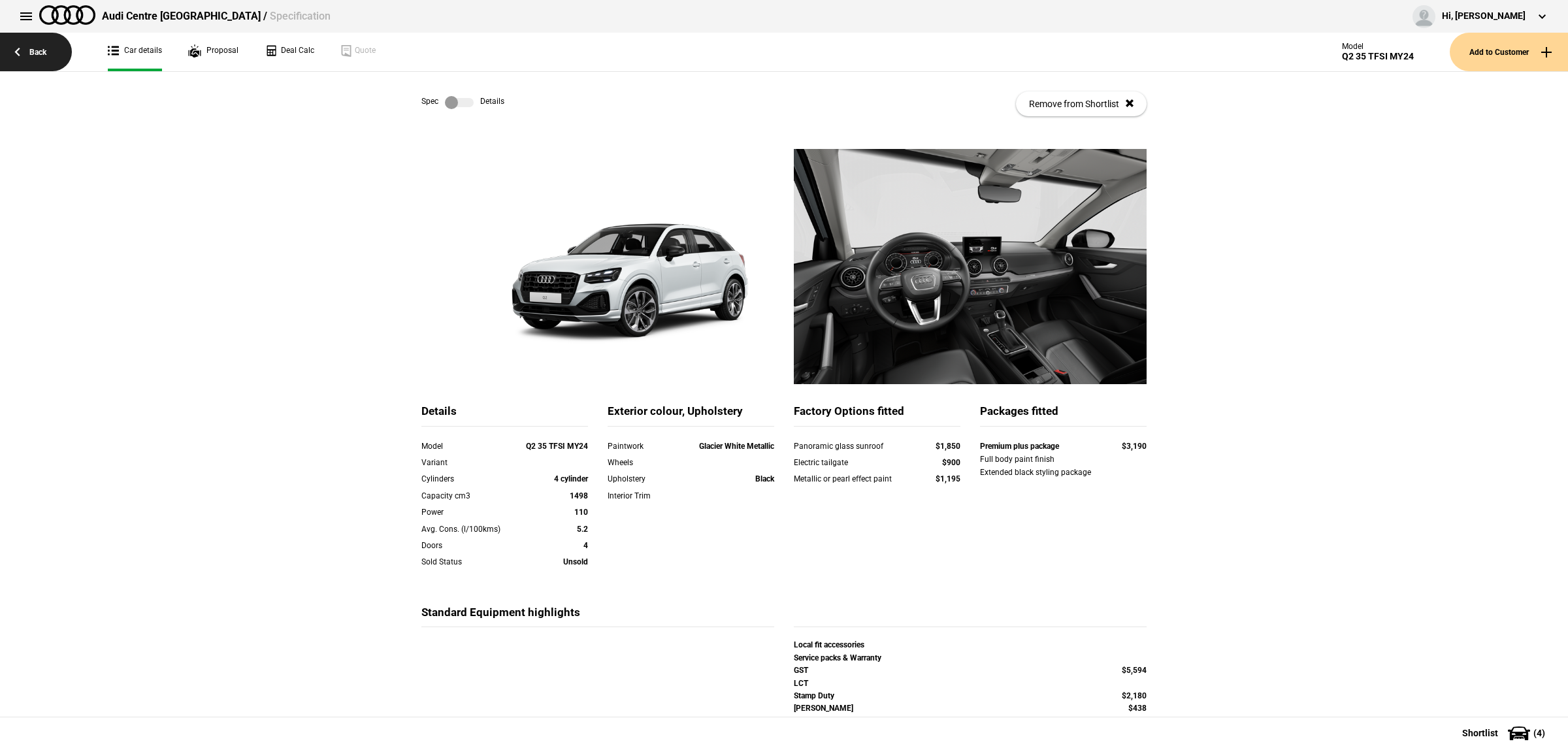
click at [36, 38] on link "Back" at bounding box center [36, 52] width 72 height 38
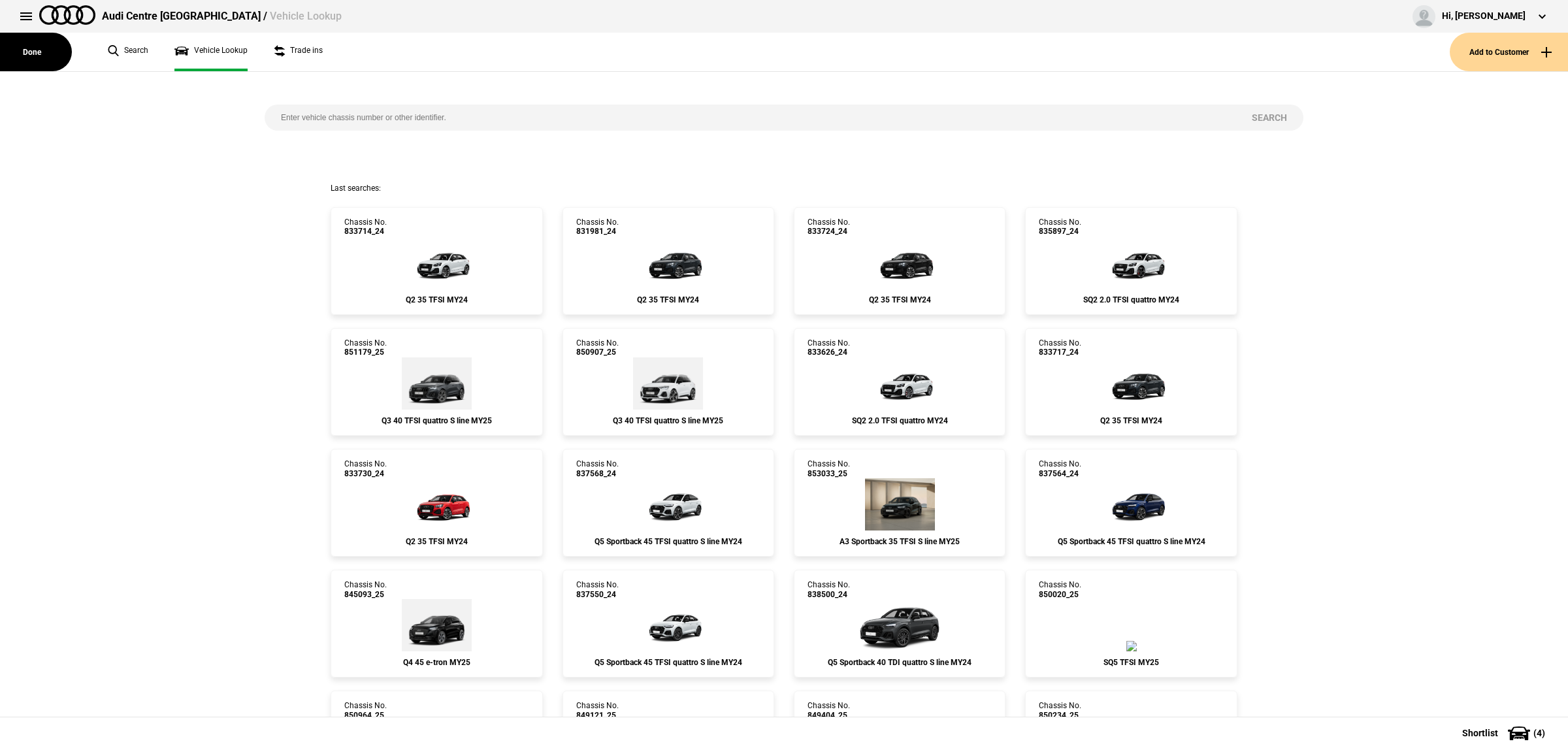
click at [419, 115] on input "search" at bounding box center [750, 117] width 971 height 26
paste input "FNJ93D"
type input "FNJ93D"
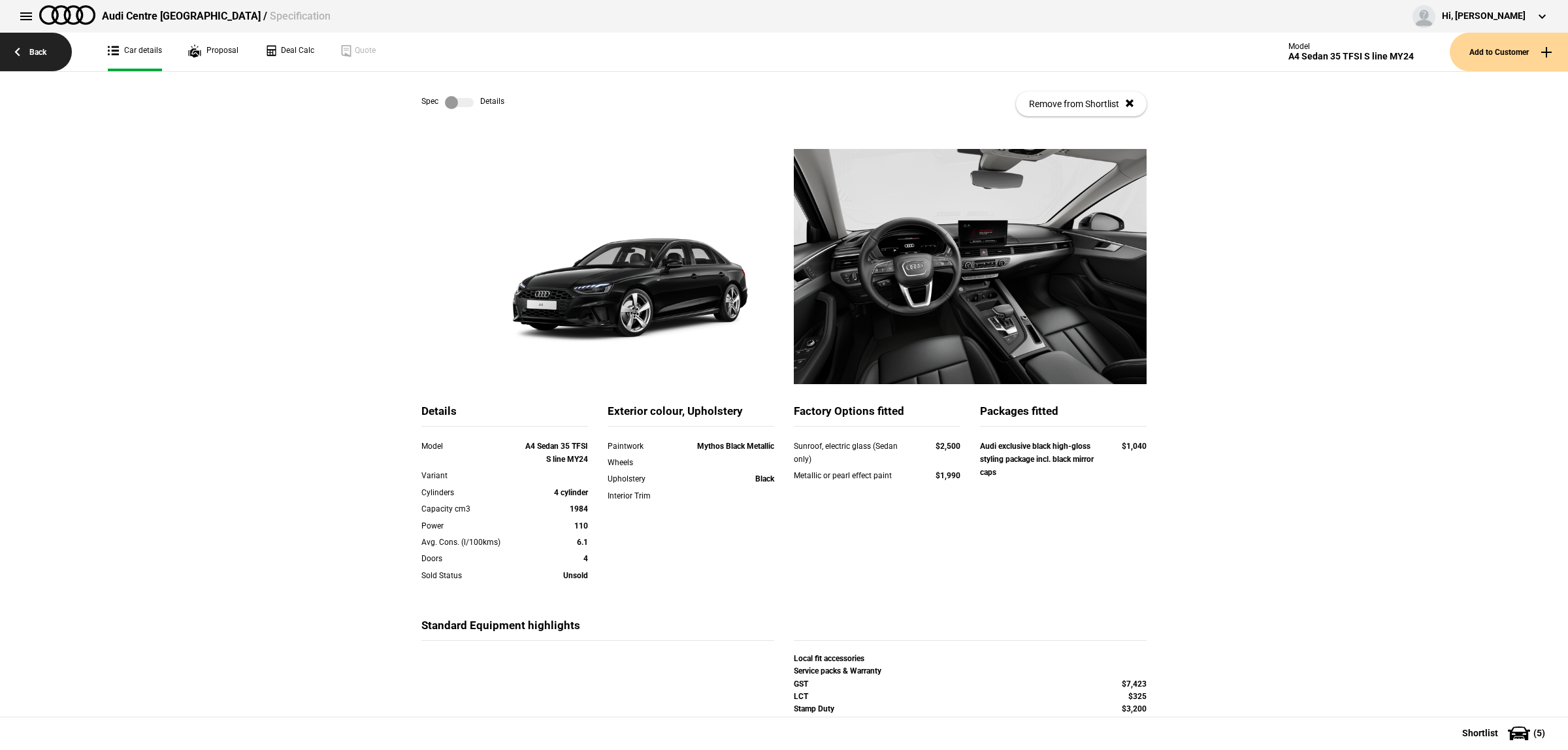
click at [69, 49] on link "Back" at bounding box center [36, 52] width 72 height 38
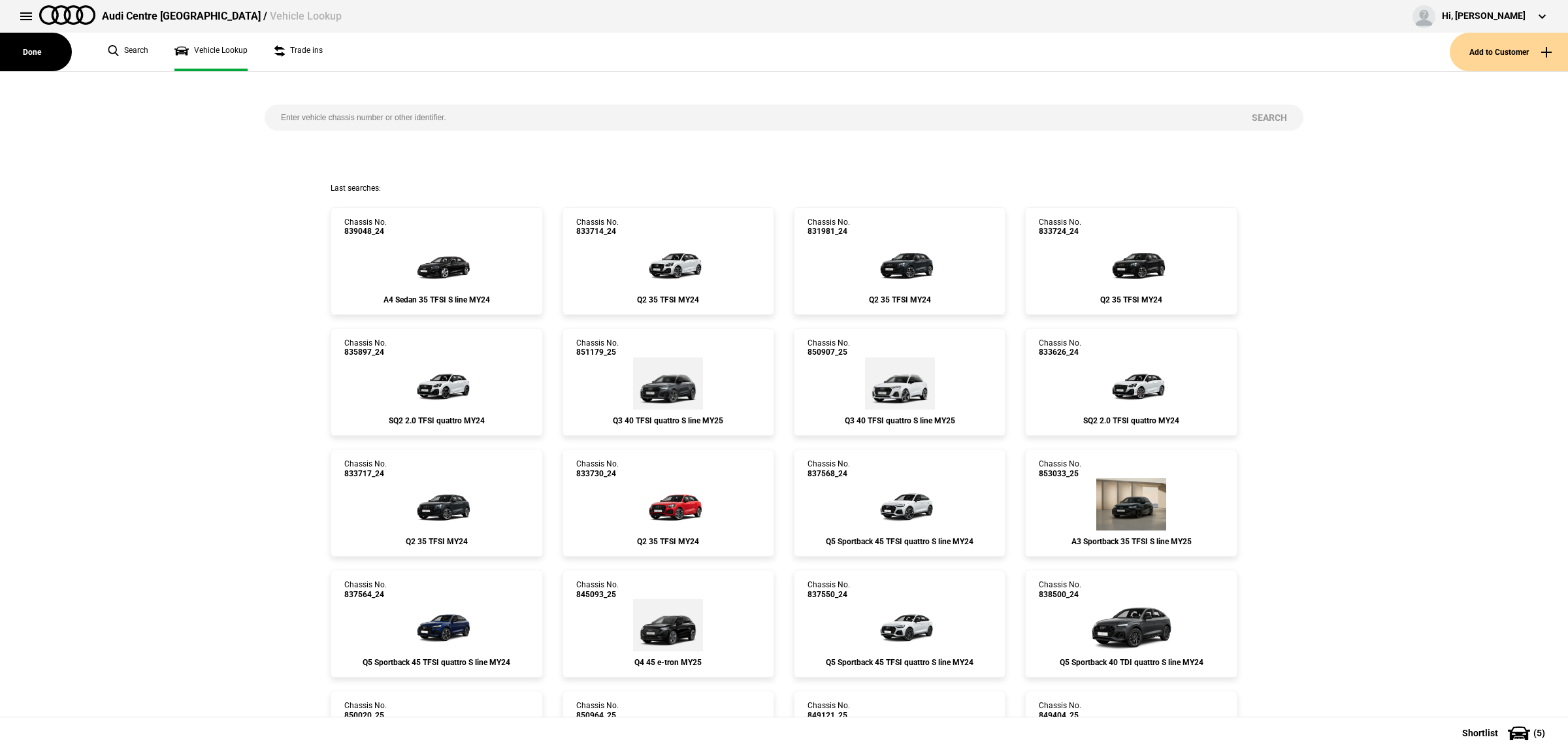
click at [509, 119] on input "search" at bounding box center [750, 117] width 971 height 26
paste input "WAUZZZF58RA131637"
type input "WAUZZZF58RA131637"
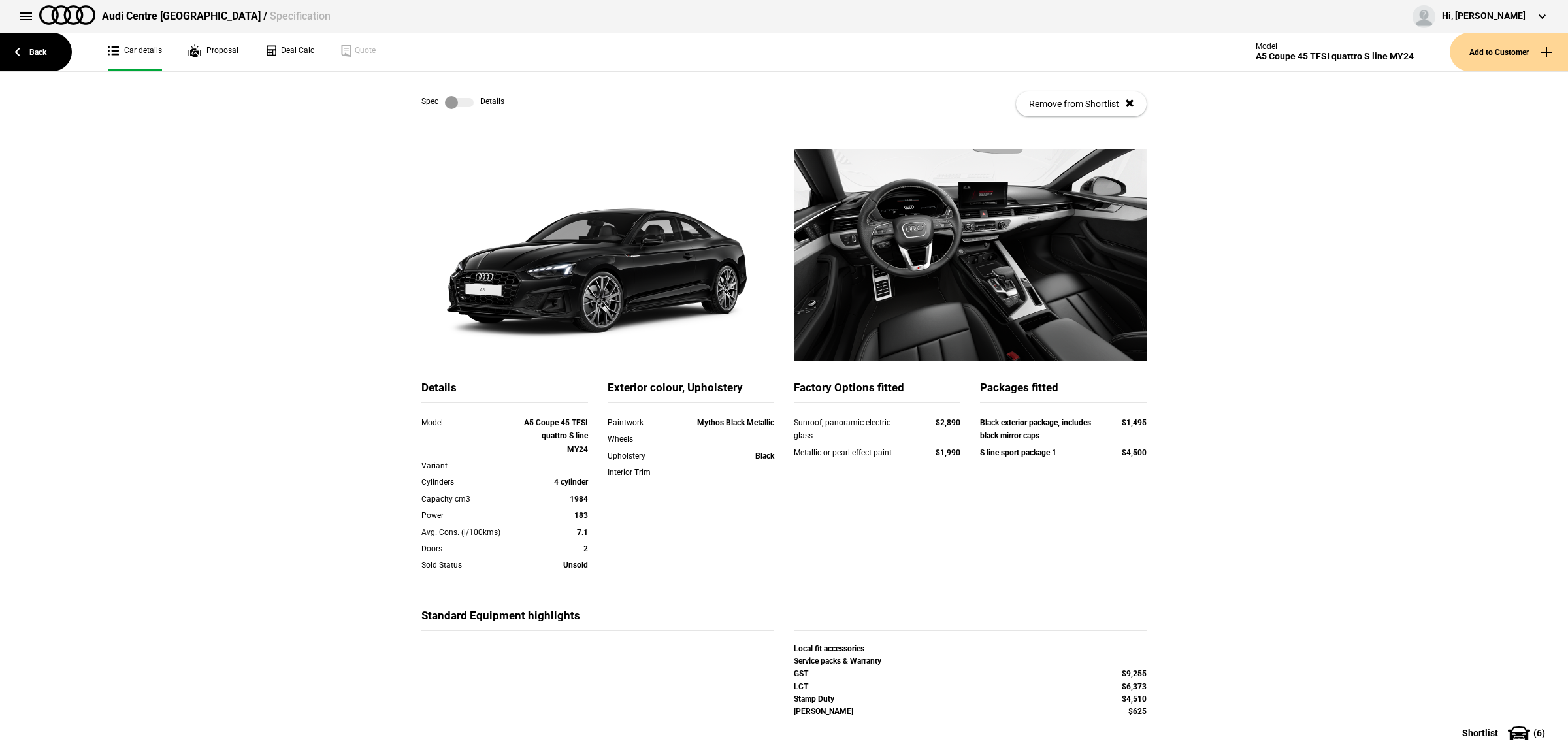
click at [458, 101] on label at bounding box center [459, 103] width 28 height 13
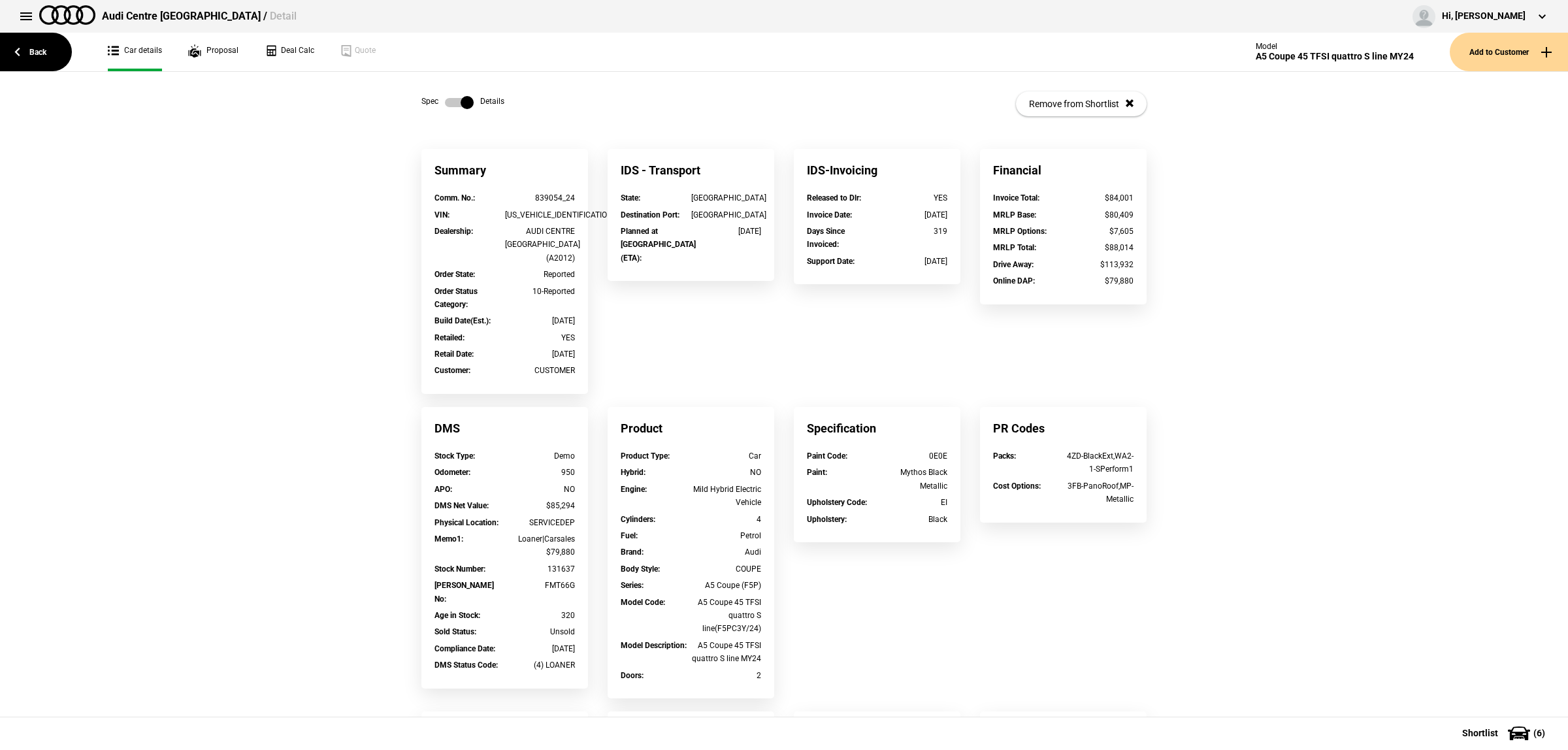
click at [458, 101] on label at bounding box center [459, 103] width 28 height 13
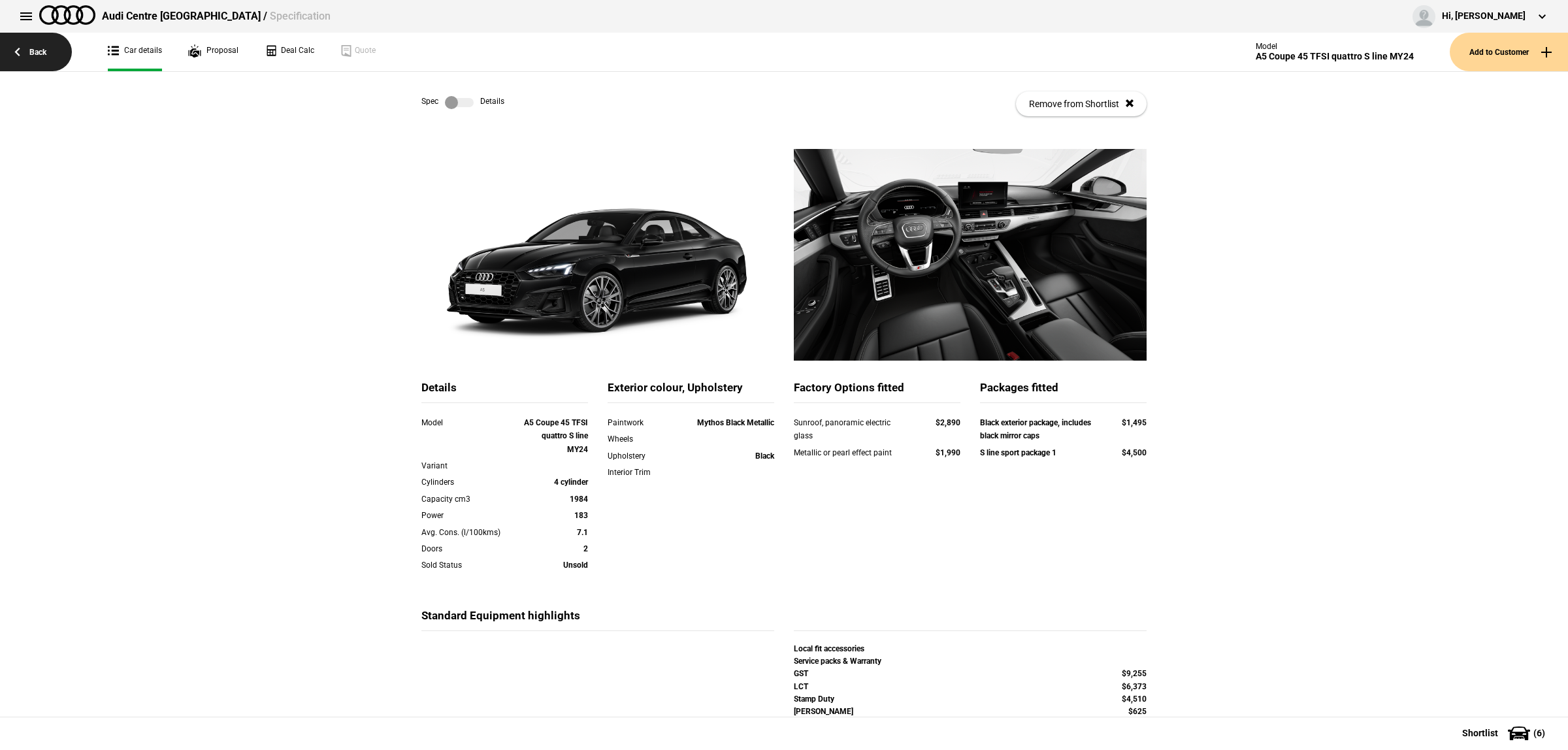
click at [34, 62] on link "Back" at bounding box center [36, 52] width 72 height 38
